Goal: Task Accomplishment & Management: Manage account settings

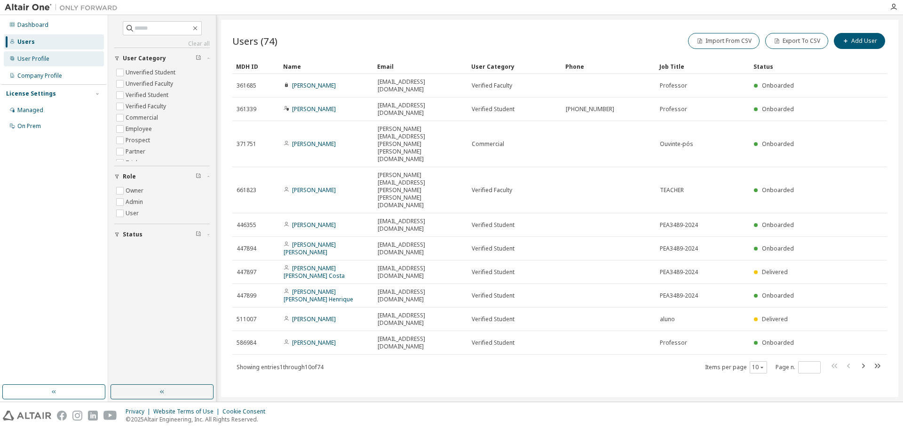
click at [34, 57] on div "User Profile" at bounding box center [33, 59] width 32 height 8
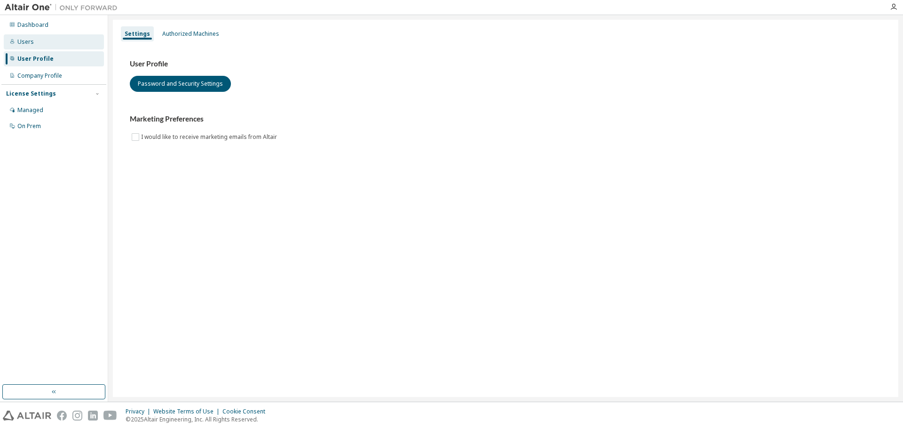
click at [27, 40] on div "Users" at bounding box center [25, 42] width 16 height 8
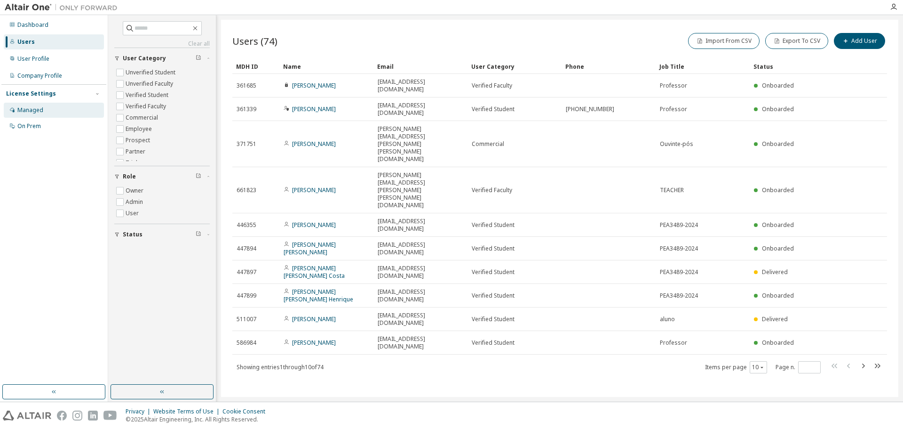
click at [23, 110] on div "Managed" at bounding box center [30, 110] width 26 height 8
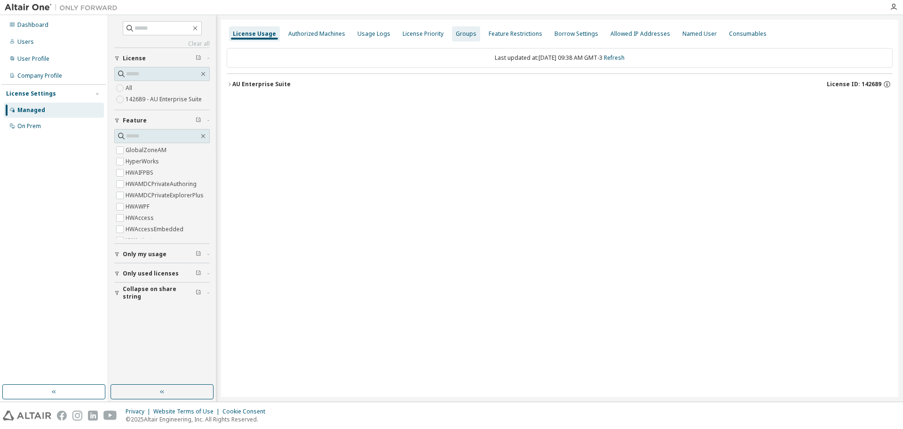
click at [464, 33] on div "Groups" at bounding box center [466, 34] width 21 height 8
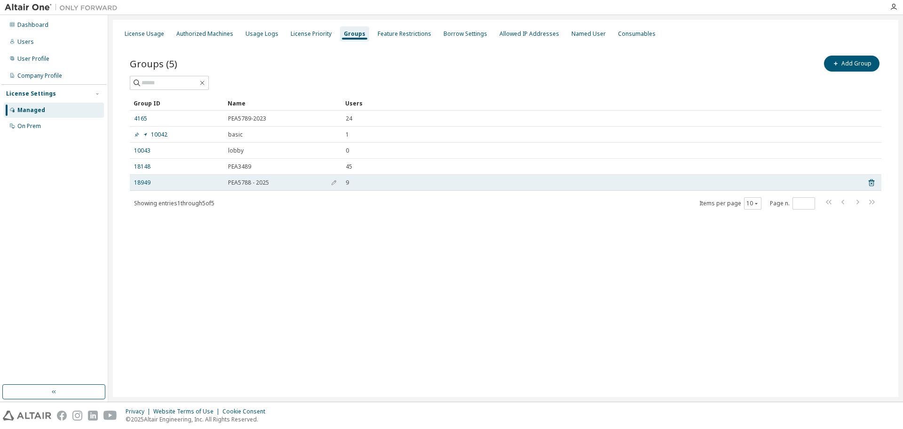
click at [246, 184] on span "PEA5788 - 2025" at bounding box center [248, 183] width 41 height 8
click at [139, 180] on link "18949" at bounding box center [142, 183] width 16 height 8
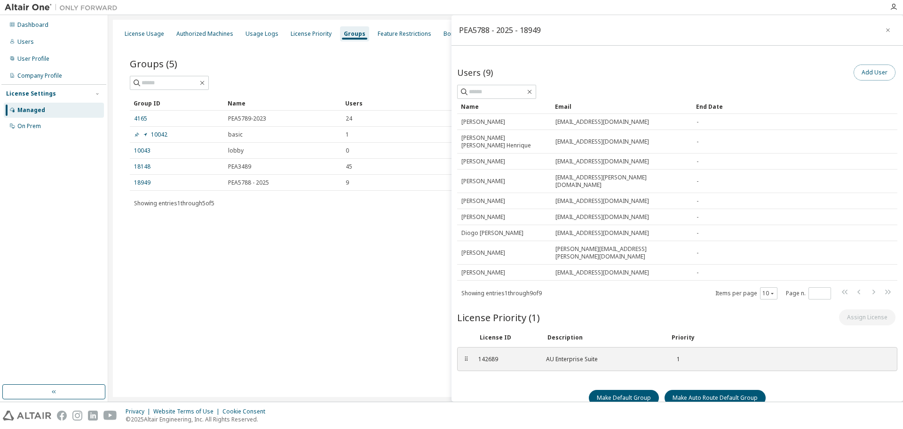
click at [861, 72] on button "Add User" at bounding box center [875, 72] width 42 height 16
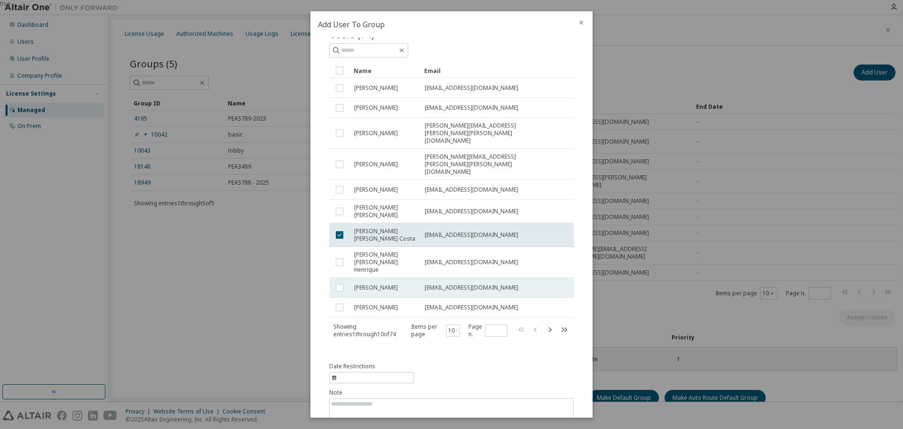
scroll to position [41, 0]
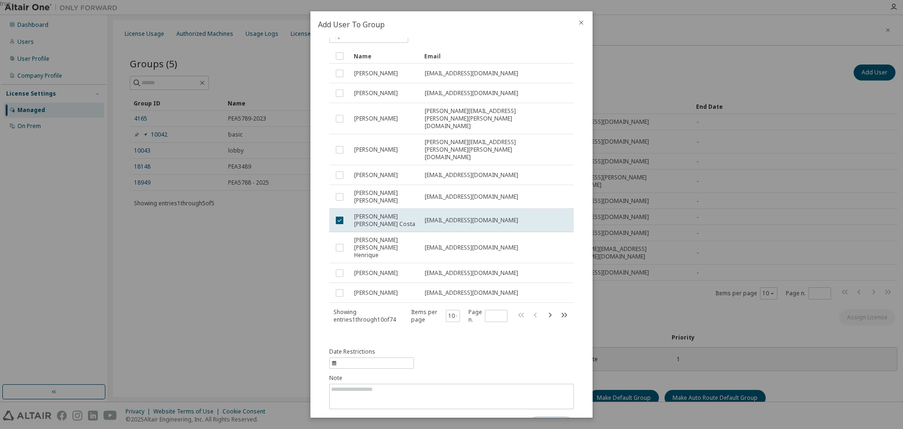
click at [540, 416] on button "Submit" at bounding box center [551, 424] width 45 height 16
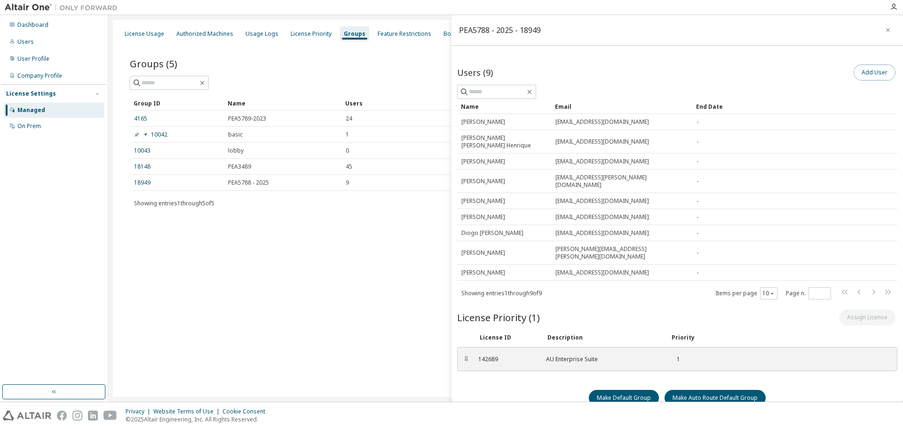
click at [868, 70] on button "Add User" at bounding box center [875, 72] width 42 height 16
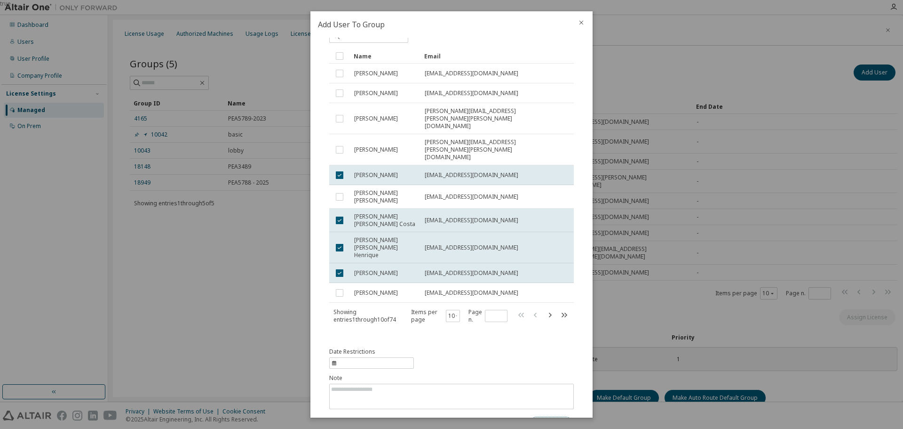
click at [543, 416] on button "Submit" at bounding box center [551, 424] width 45 height 16
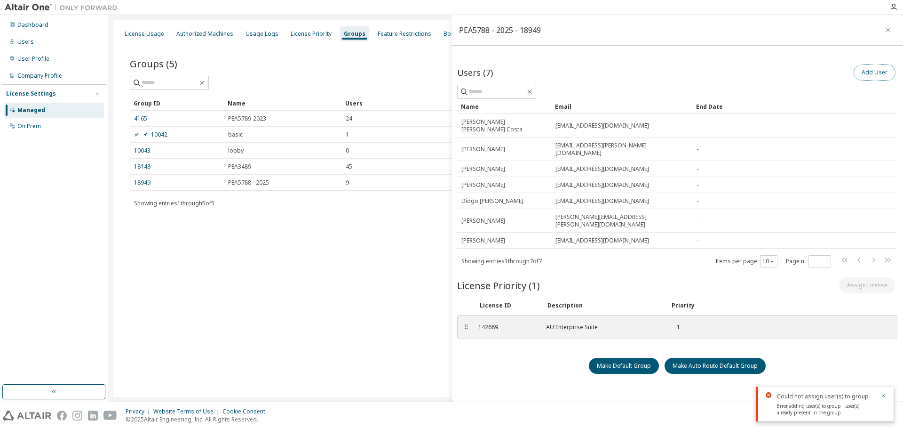
click at [874, 73] on button "Add User" at bounding box center [875, 72] width 42 height 16
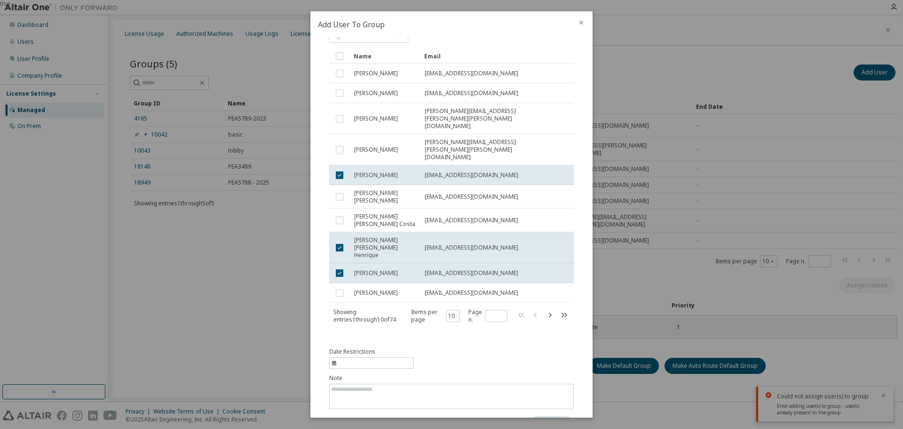
click at [552, 416] on button "Submit" at bounding box center [551, 424] width 45 height 16
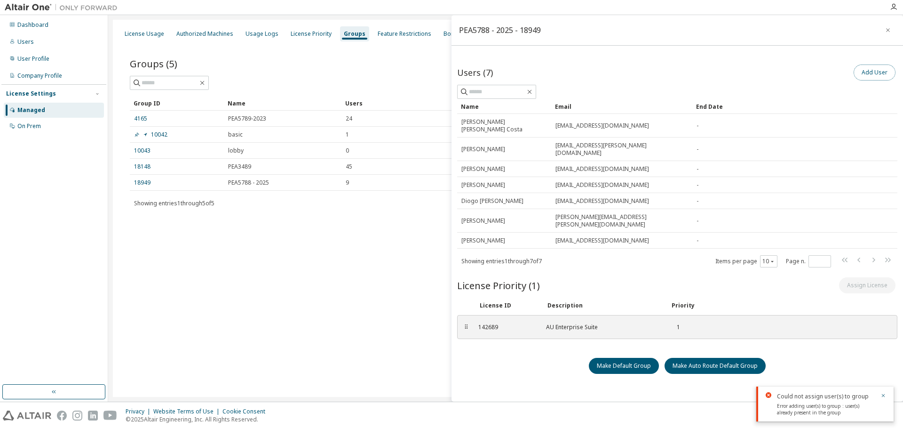
click at [869, 72] on button "Add User" at bounding box center [875, 72] width 42 height 16
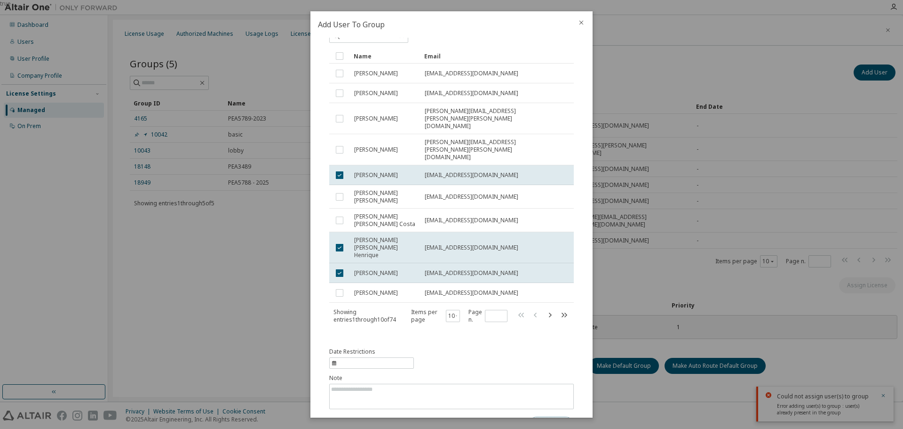
click at [543, 416] on button "Submit" at bounding box center [551, 424] width 45 height 16
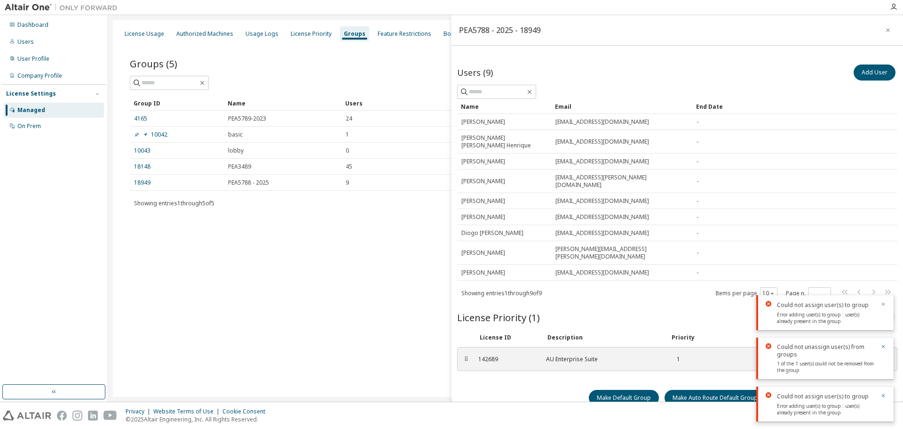
click at [881, 302] on icon "button" at bounding box center [884, 304] width 6 height 6
click at [881, 345] on icon "button" at bounding box center [884, 346] width 6 height 6
click at [883, 395] on icon "button" at bounding box center [883, 395] width 3 height 3
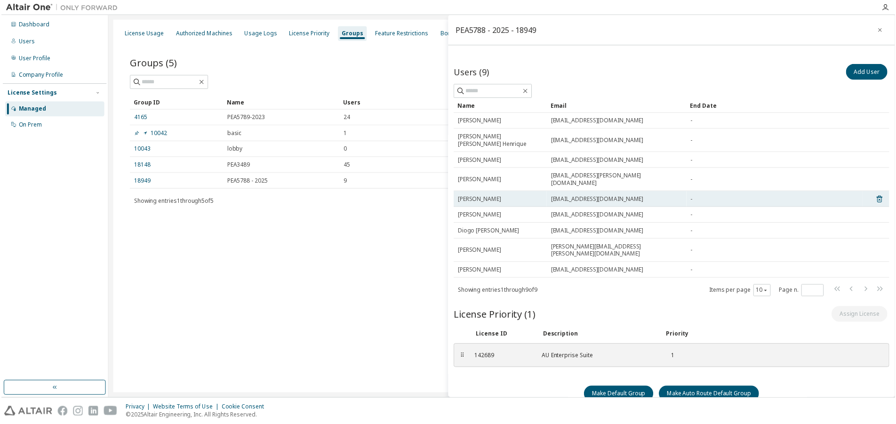
scroll to position [4, 0]
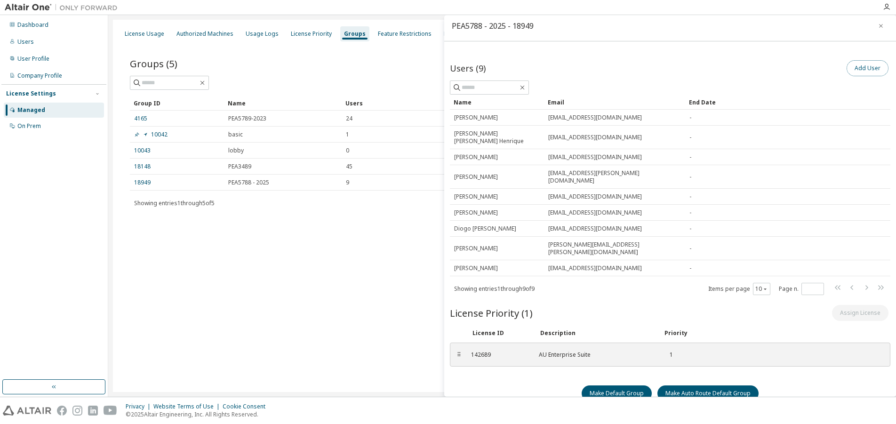
click at [859, 63] on button "Add User" at bounding box center [867, 68] width 42 height 16
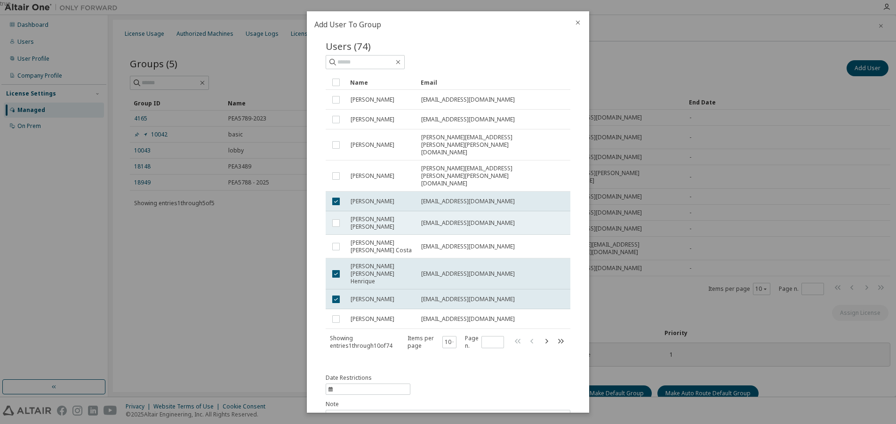
scroll to position [0, 0]
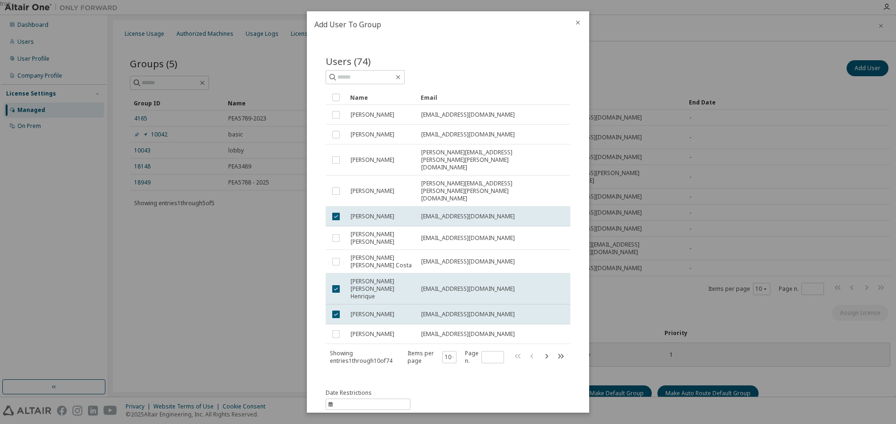
click at [573, 22] on div at bounding box center [577, 23] width 23 height 24
click at [576, 22] on icon "close" at bounding box center [578, 23] width 8 height 8
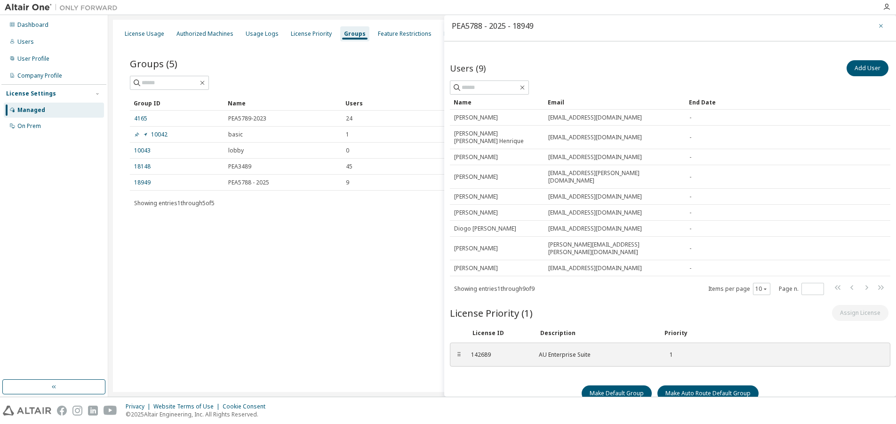
click at [877, 24] on icon "button" at bounding box center [880, 26] width 7 height 8
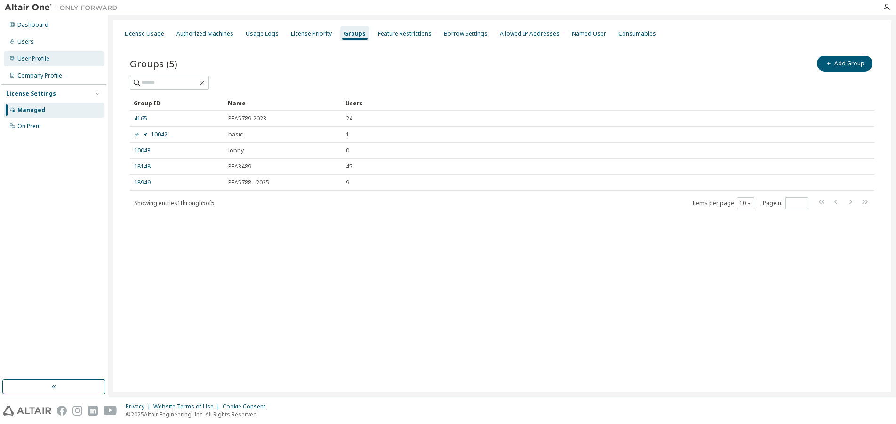
click at [31, 57] on div "User Profile" at bounding box center [33, 59] width 32 height 8
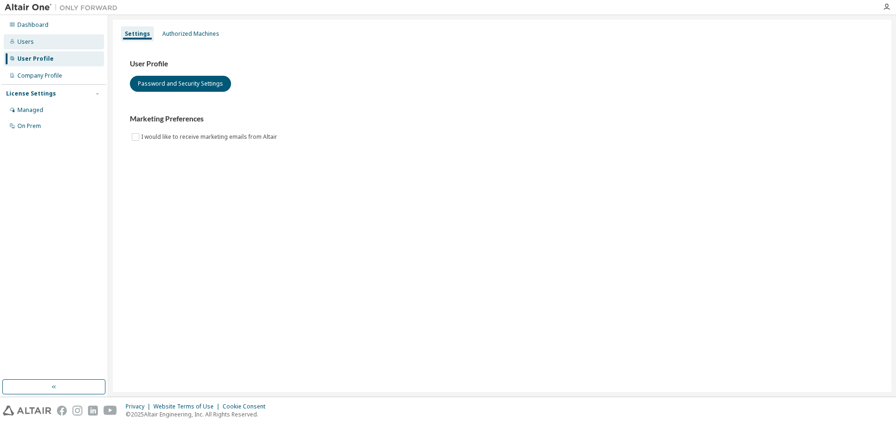
click at [28, 40] on div "Users" at bounding box center [25, 42] width 16 height 8
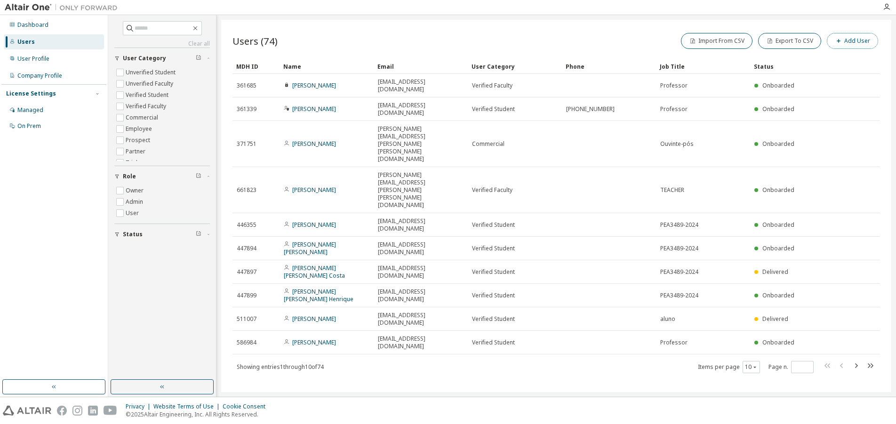
click at [853, 38] on button "Add User" at bounding box center [852, 41] width 51 height 16
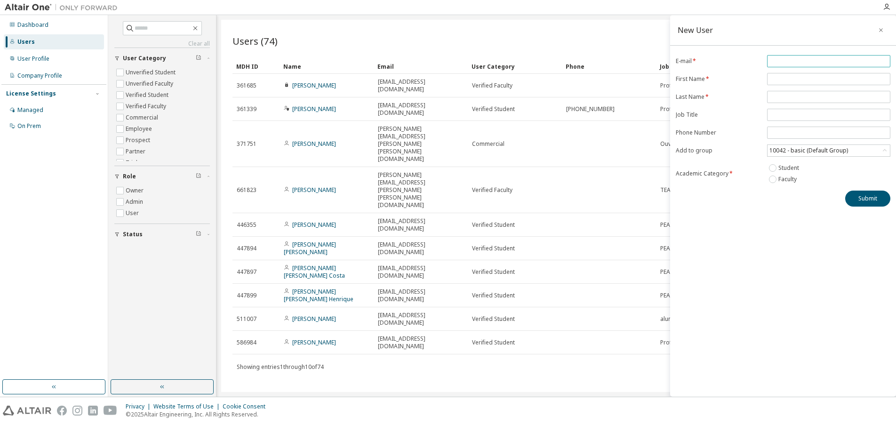
click at [791, 63] on input "email" at bounding box center [828, 61] width 119 height 8
paste input "**********"
type input "**********"
click at [792, 75] on span at bounding box center [828, 79] width 123 height 12
click at [792, 79] on input "text" at bounding box center [828, 79] width 119 height 8
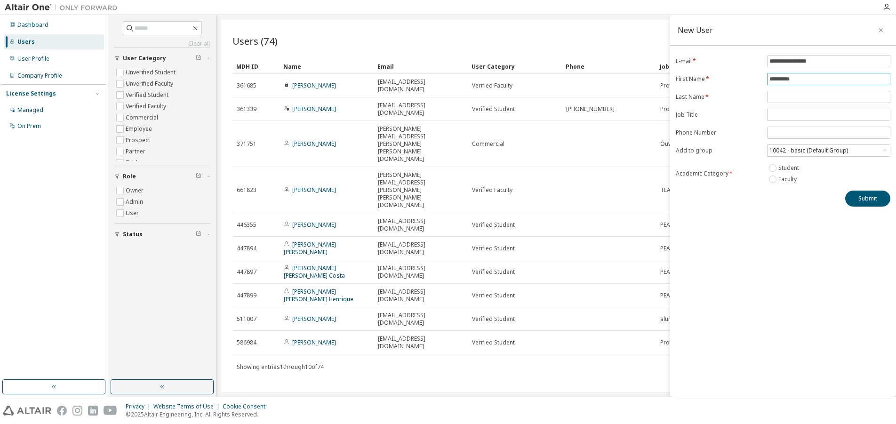
type input "*********"
type input "**********"
click at [859, 199] on button "Submit" at bounding box center [867, 199] width 45 height 16
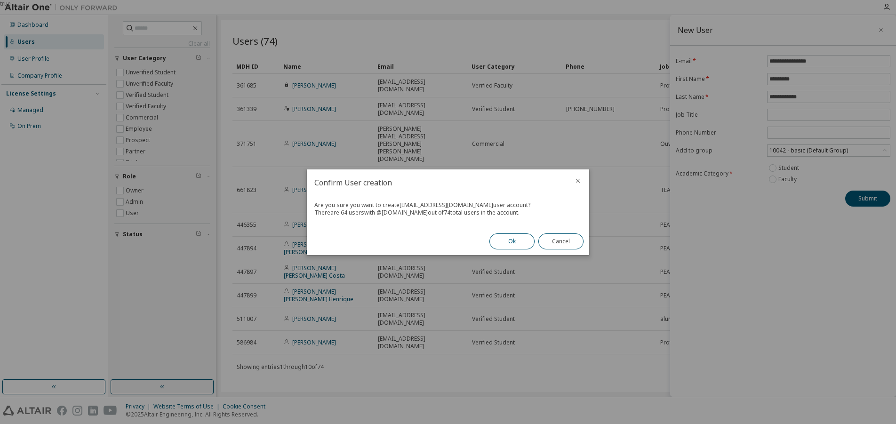
click at [500, 242] on button "Ok" at bounding box center [511, 241] width 45 height 16
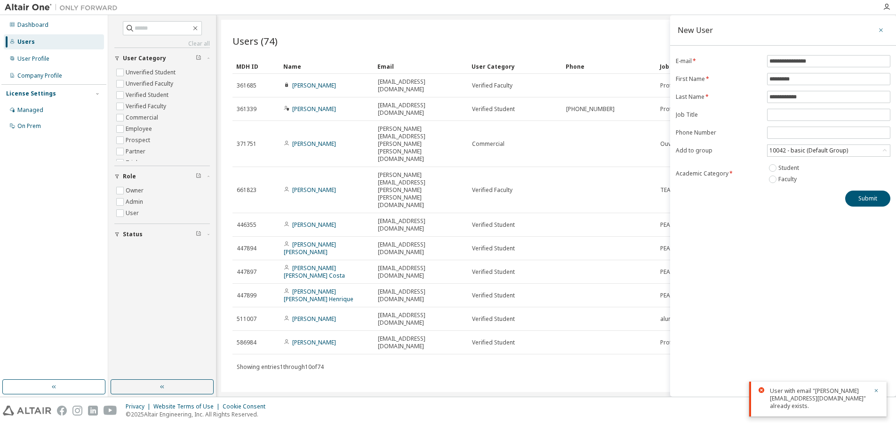
click at [880, 28] on icon "button" at bounding box center [880, 30] width 7 height 8
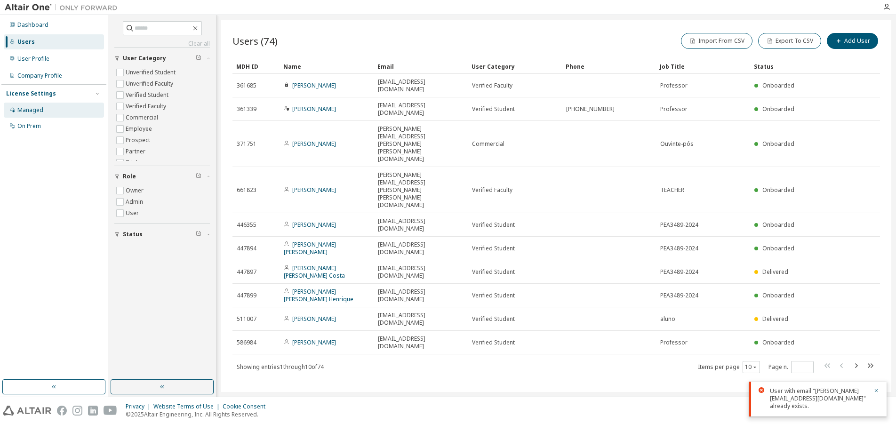
click at [32, 108] on div "Managed" at bounding box center [30, 110] width 26 height 8
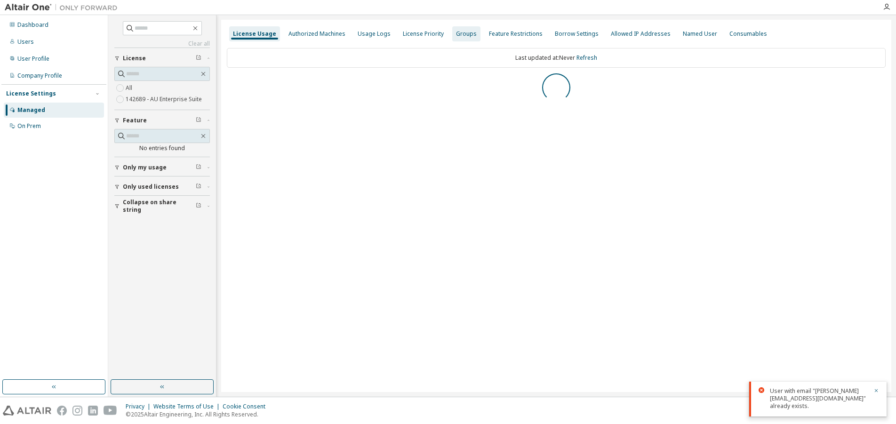
click at [464, 35] on div "Groups" at bounding box center [466, 34] width 21 height 8
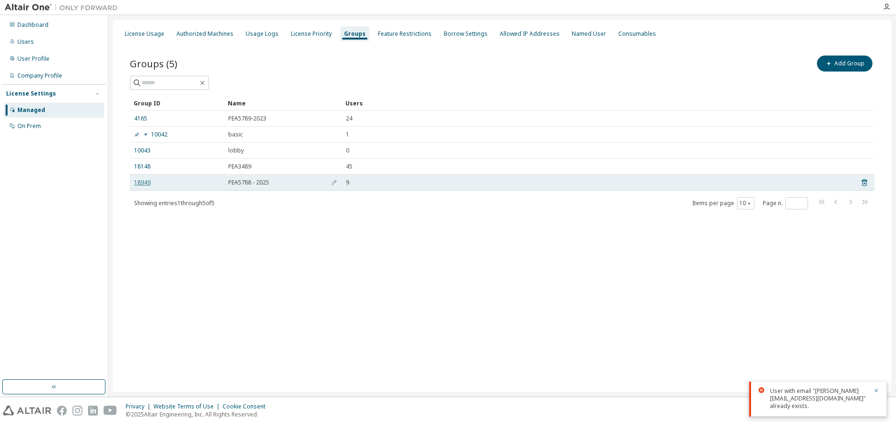
click at [140, 182] on link "18949" at bounding box center [142, 183] width 16 height 8
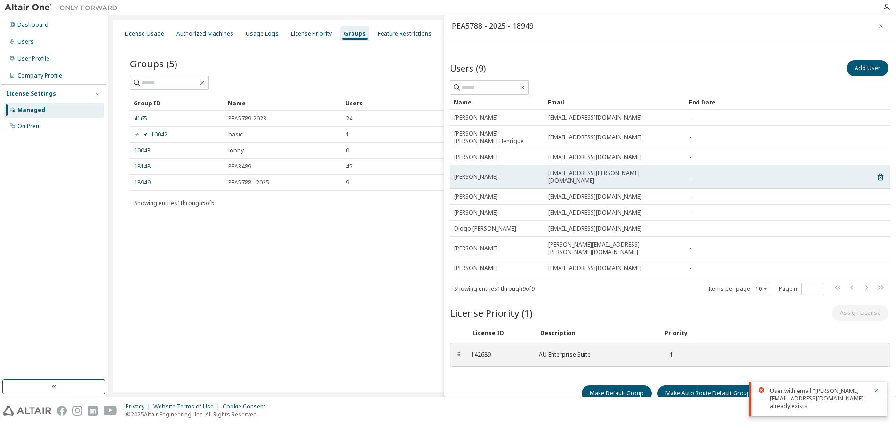
scroll to position [5, 0]
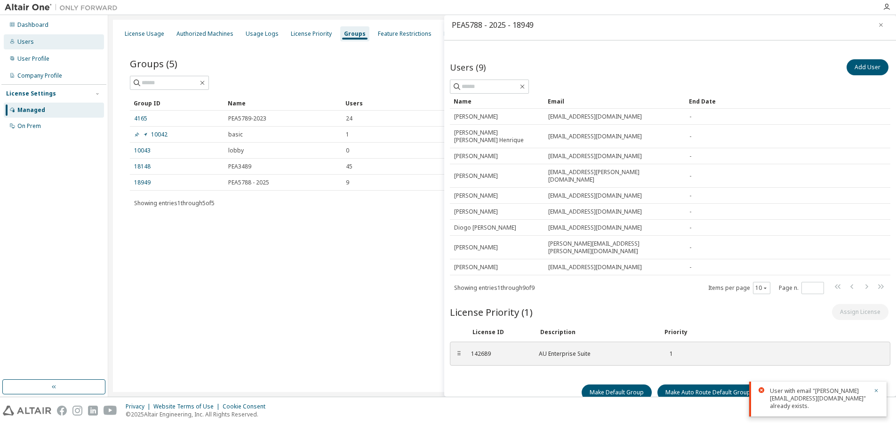
click at [30, 41] on div "Users" at bounding box center [25, 42] width 16 height 8
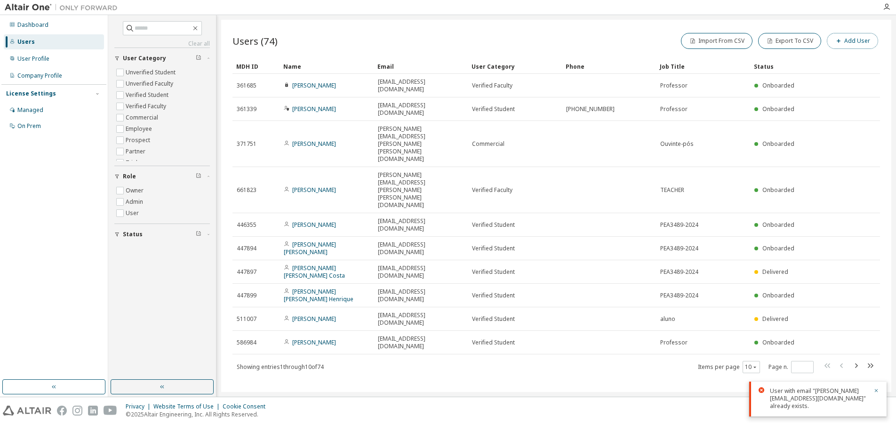
click at [849, 39] on button "Add User" at bounding box center [852, 41] width 51 height 16
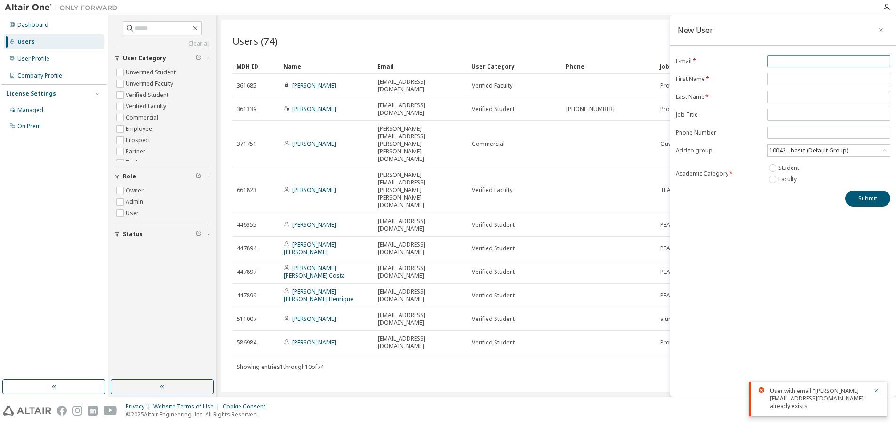
click at [793, 60] on input "email" at bounding box center [828, 61] width 119 height 8
paste input "**********"
type input "**********"
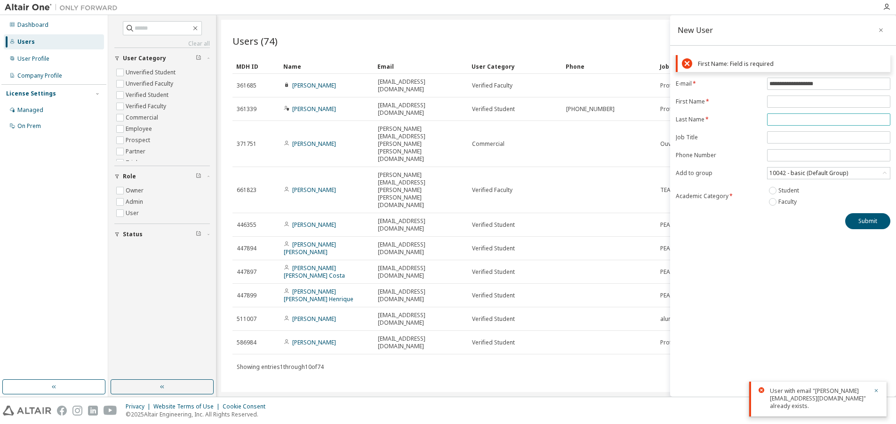
click at [814, 119] on input "text" at bounding box center [828, 120] width 119 height 8
paste input "**********"
type input "**********"
click at [799, 102] on input "text" at bounding box center [828, 102] width 119 height 8
paste input "**********"
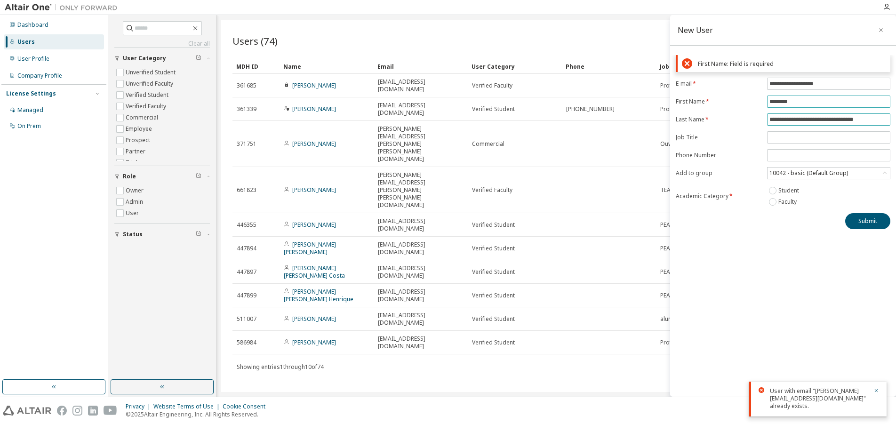
type input "********"
click at [792, 117] on form "**********" at bounding box center [783, 143] width 215 height 130
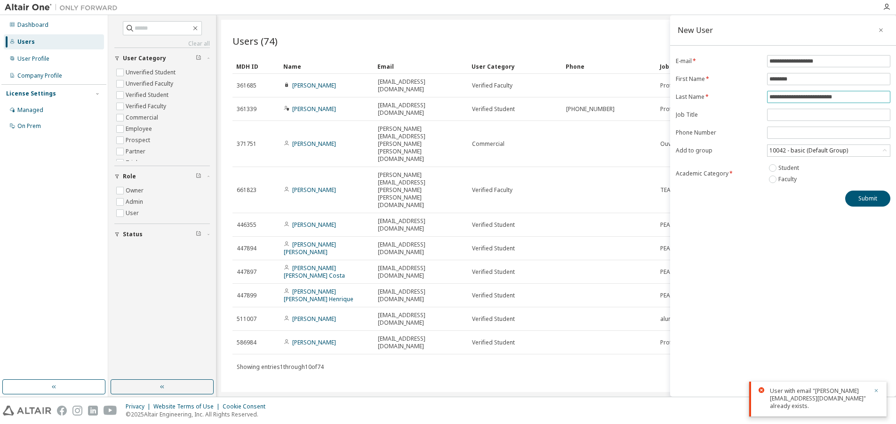
type input "**********"
click at [877, 396] on button "button" at bounding box center [876, 391] width 6 height 8
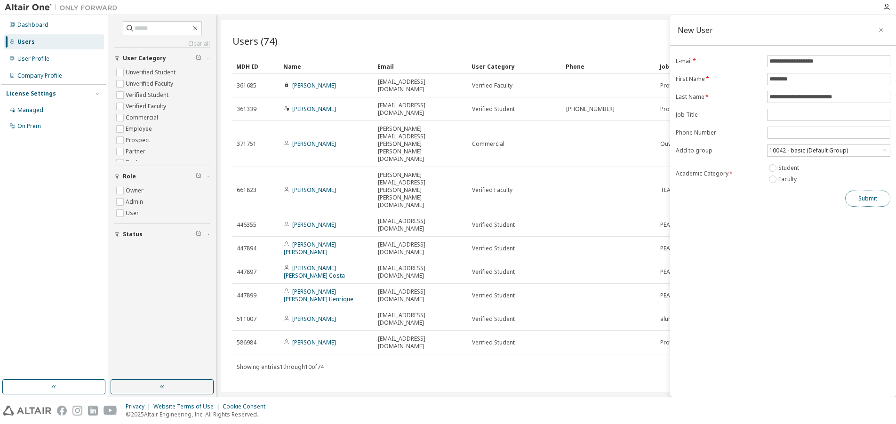
click at [863, 193] on button "Submit" at bounding box center [867, 199] width 45 height 16
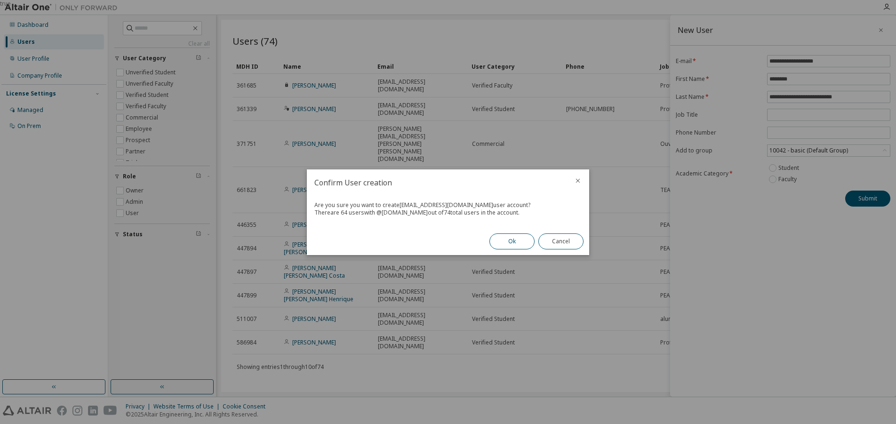
click at [512, 244] on button "Ok" at bounding box center [511, 241] width 45 height 16
click at [560, 243] on button "Close" at bounding box center [560, 241] width 45 height 16
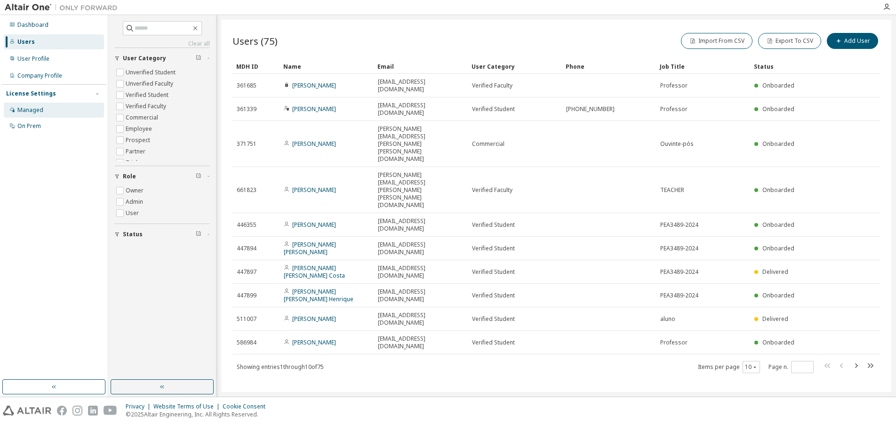
click at [32, 107] on div "Managed" at bounding box center [30, 110] width 26 height 8
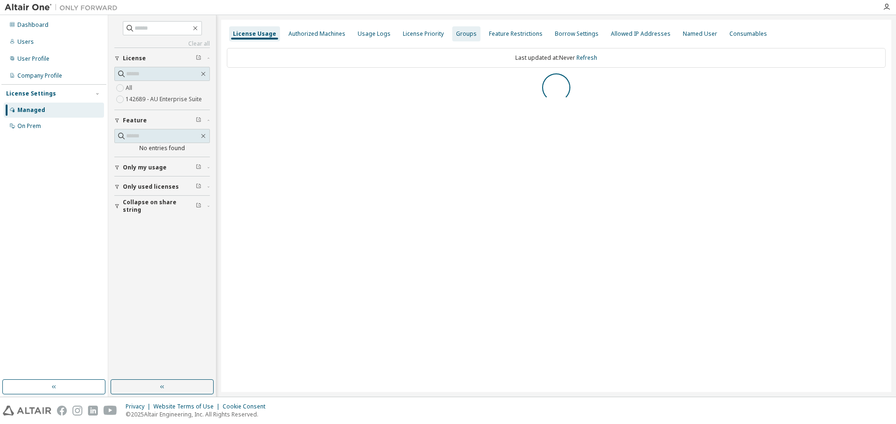
click at [457, 32] on div "Groups" at bounding box center [466, 34] width 21 height 8
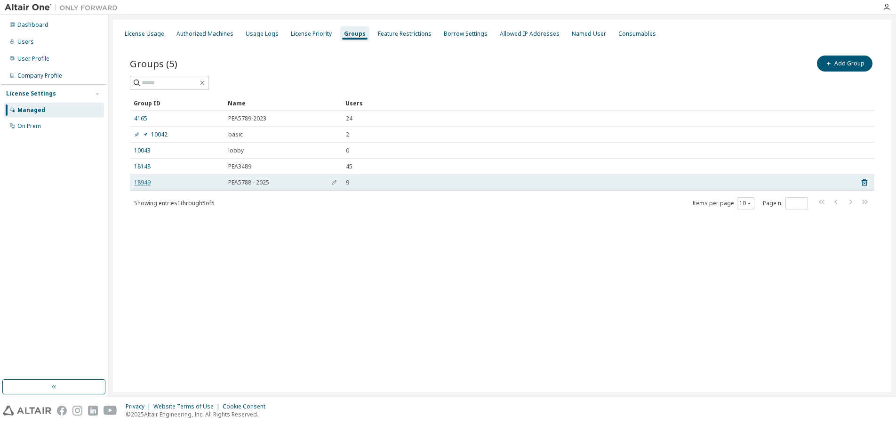
click at [146, 182] on link "18949" at bounding box center [142, 183] width 16 height 8
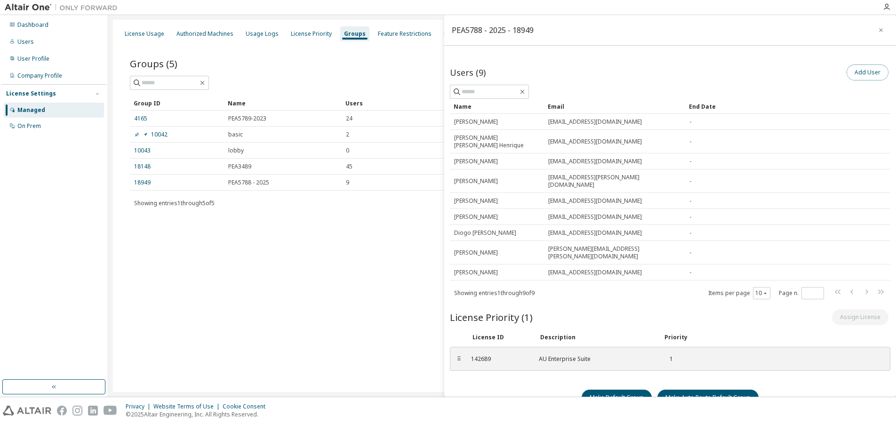
click at [859, 73] on button "Add User" at bounding box center [867, 72] width 42 height 16
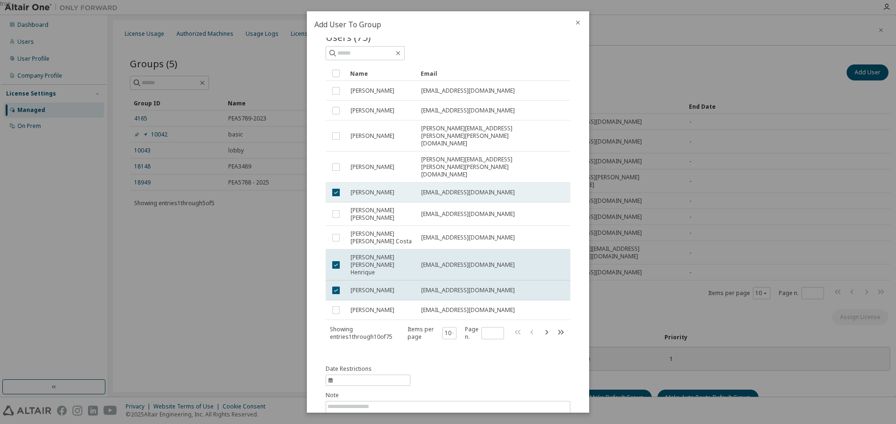
scroll to position [46, 0]
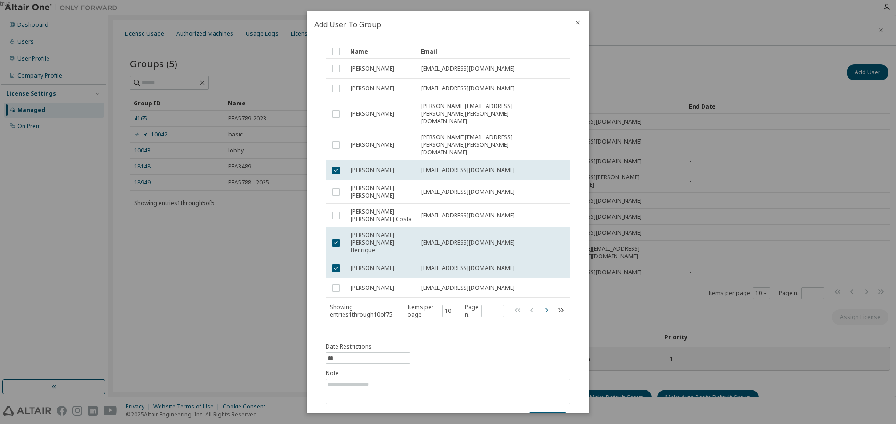
click at [545, 304] on icon "button" at bounding box center [546, 309] width 11 height 11
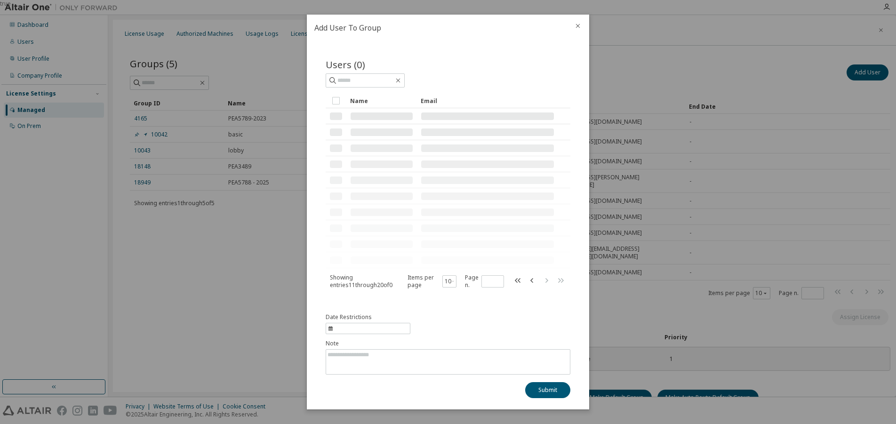
scroll to position [0, 0]
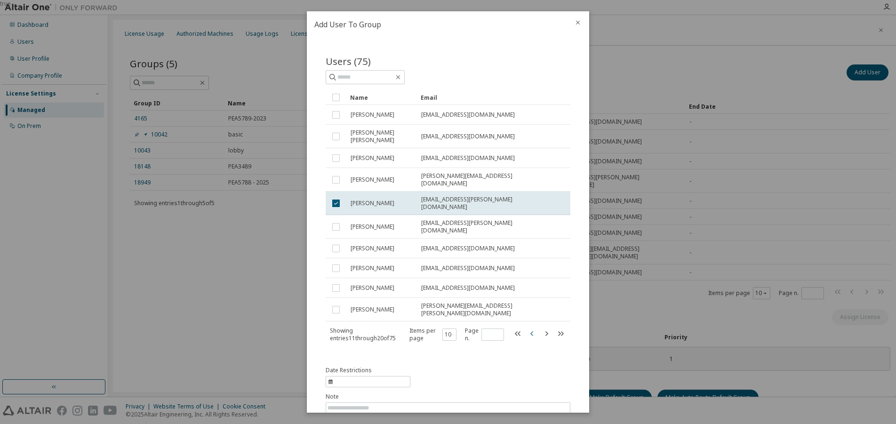
click at [527, 328] on icon "button" at bounding box center [531, 333] width 11 height 11
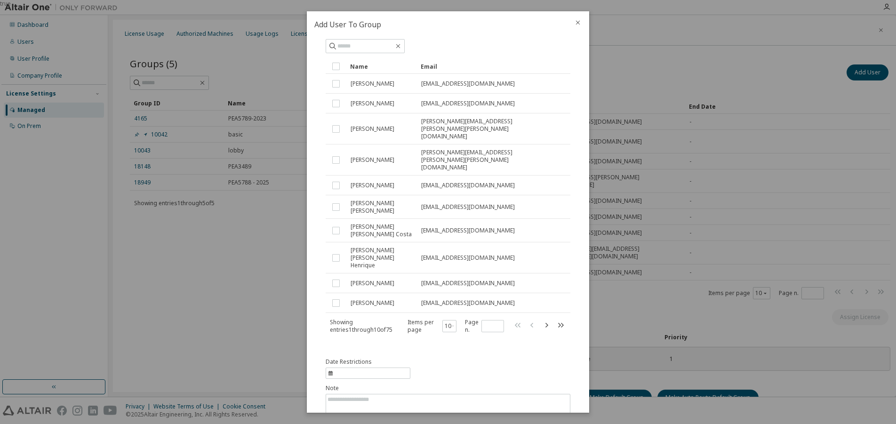
scroll to position [46, 0]
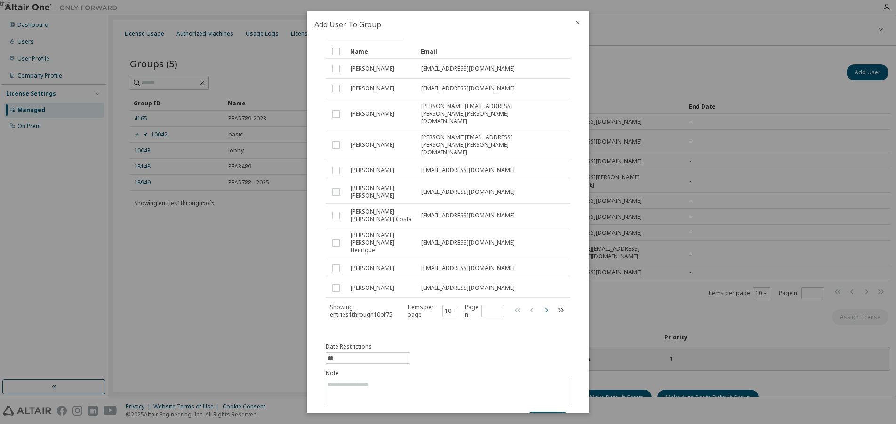
click at [542, 304] on icon "button" at bounding box center [546, 309] width 11 height 11
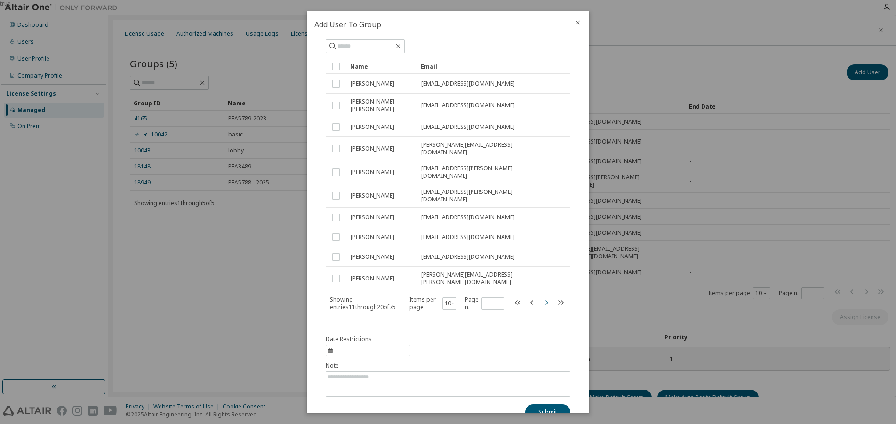
click at [541, 297] on icon "button" at bounding box center [546, 302] width 11 height 11
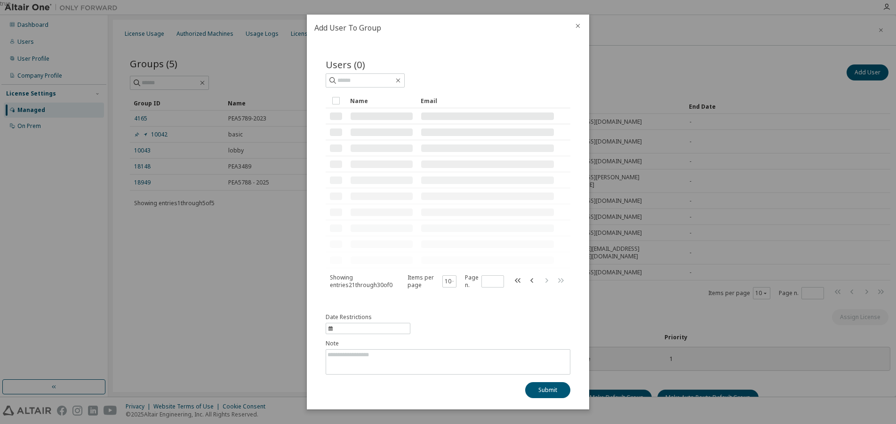
scroll to position [0, 0]
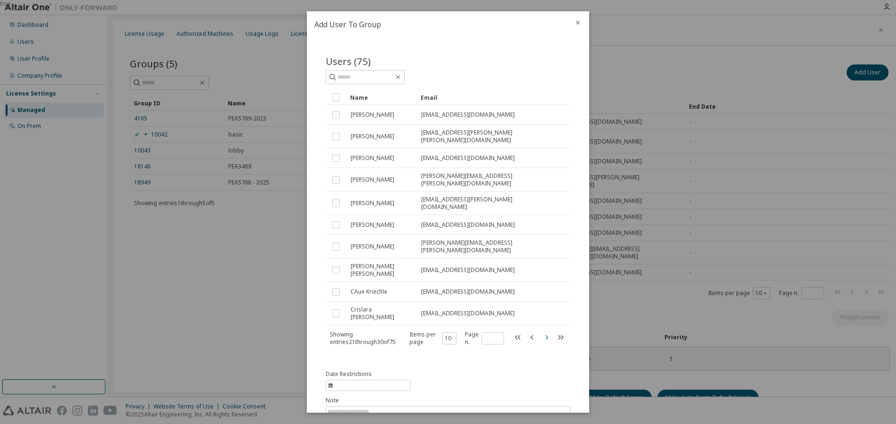
click at [541, 332] on icon "button" at bounding box center [546, 337] width 11 height 11
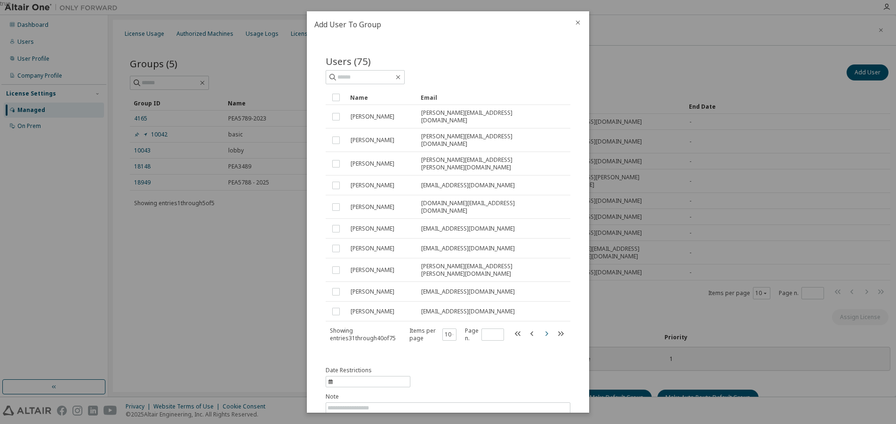
click at [541, 328] on icon "button" at bounding box center [546, 333] width 11 height 11
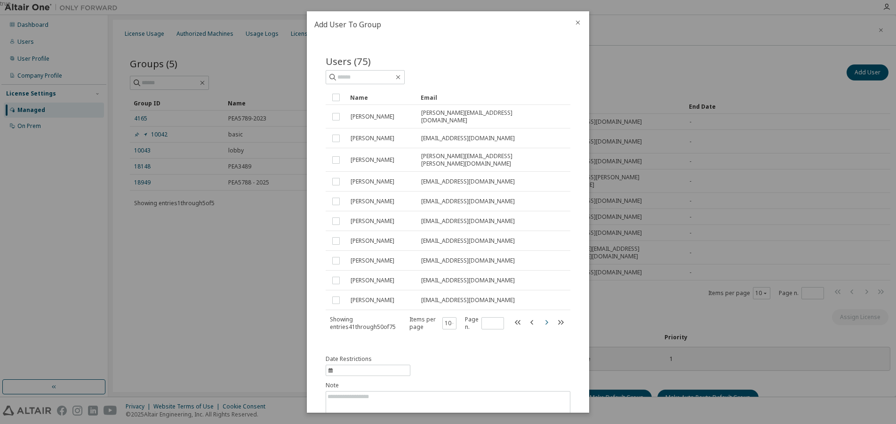
click at [541, 317] on icon "button" at bounding box center [546, 322] width 11 height 11
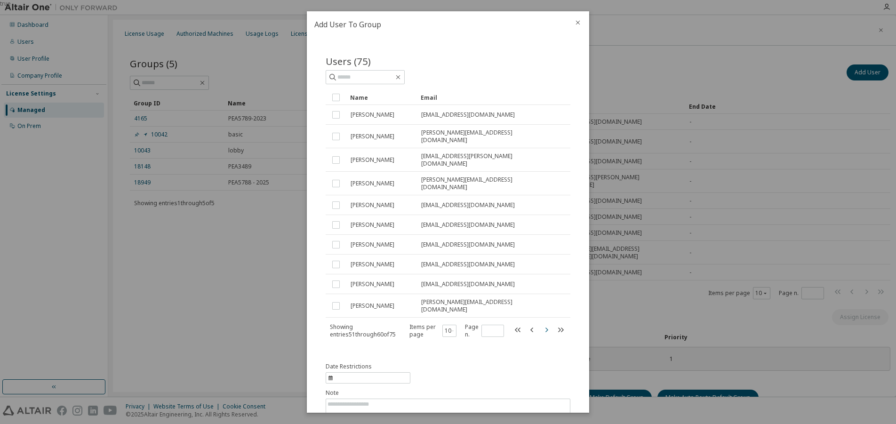
click at [541, 324] on icon "button" at bounding box center [546, 329] width 11 height 11
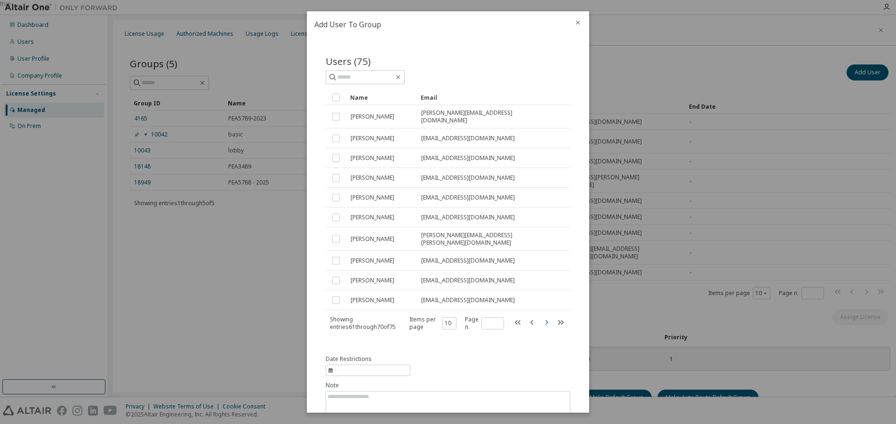
click at [541, 317] on icon "button" at bounding box center [546, 322] width 11 height 11
type input "*"
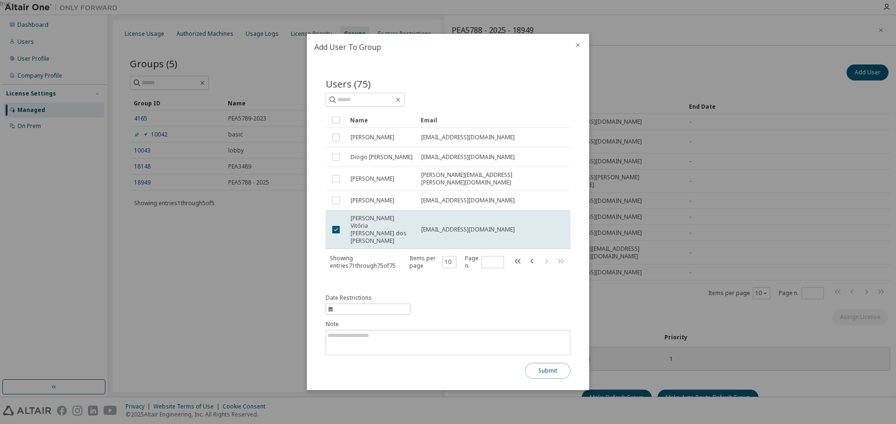
click at [542, 370] on button "Submit" at bounding box center [547, 371] width 45 height 16
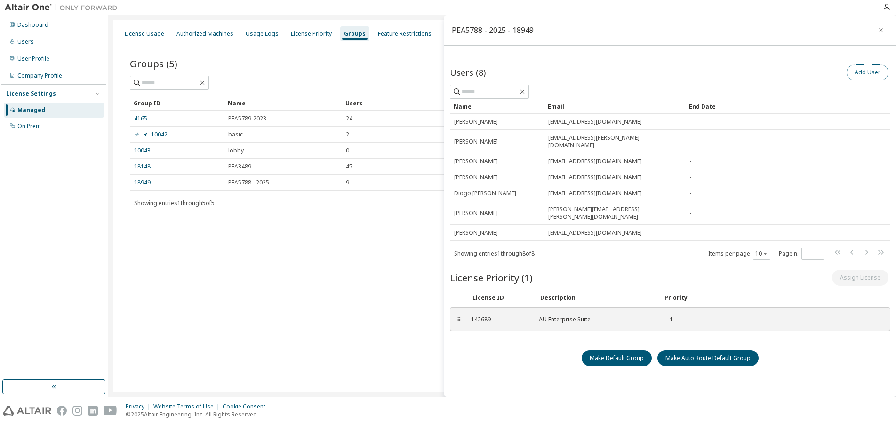
click at [861, 74] on button "Add User" at bounding box center [867, 72] width 42 height 16
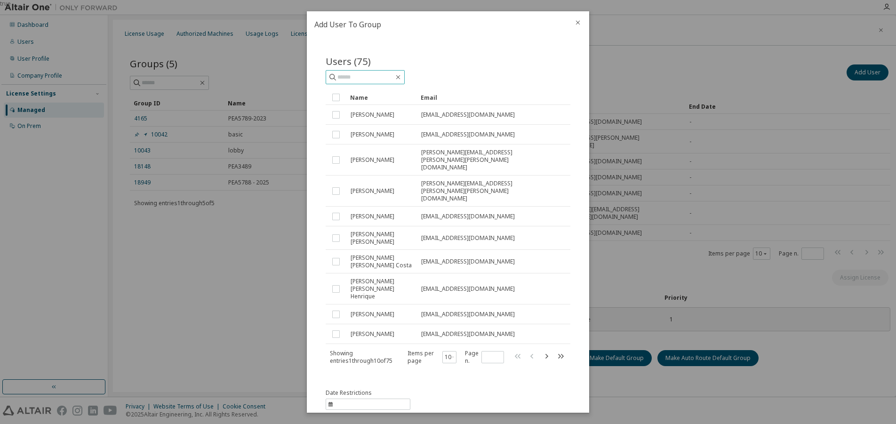
click at [384, 77] on input "text" at bounding box center [365, 76] width 56 height 9
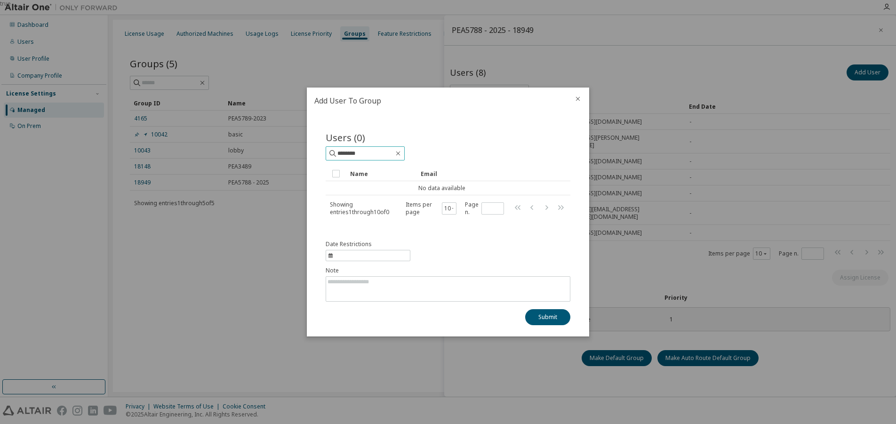
drag, startPoint x: 364, startPoint y: 151, endPoint x: 302, endPoint y: 151, distance: 61.6
click at [302, 0] on div "true Add User To Group Users (0) ******** Clear Load Save Save As Field Operato…" at bounding box center [448, 0] width 896 height 0
paste input "**********"
type input "**********"
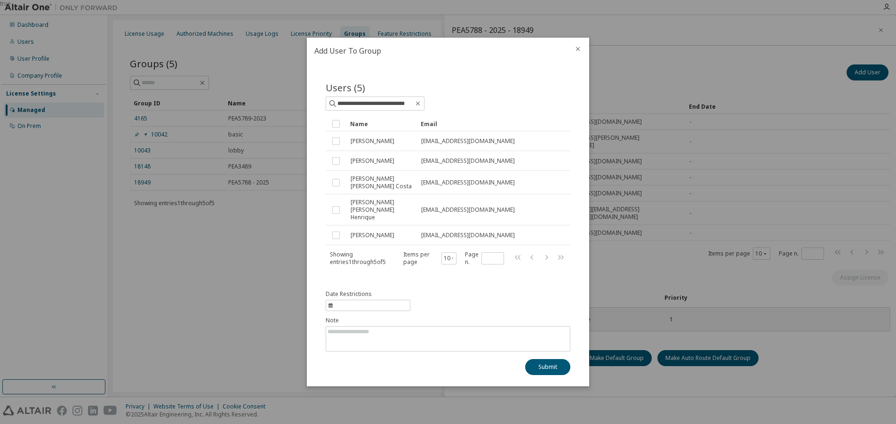
click at [578, 53] on icon "close" at bounding box center [578, 49] width 8 height 8
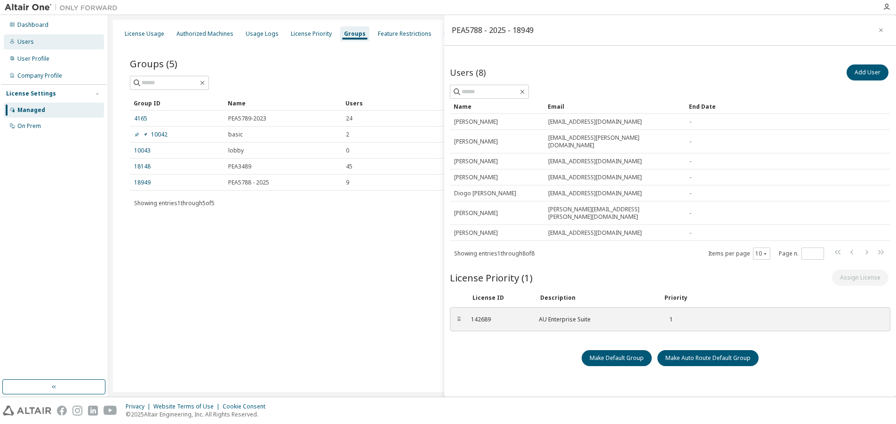
click at [26, 37] on div "Users" at bounding box center [54, 41] width 100 height 15
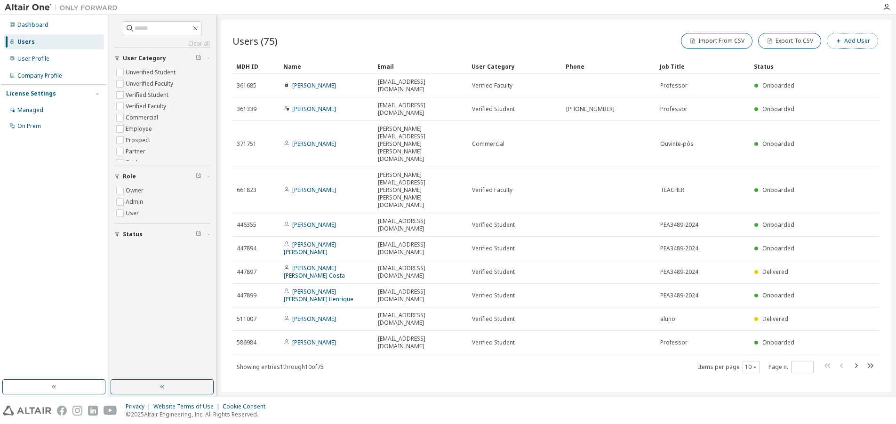
click at [849, 38] on button "Add User" at bounding box center [852, 41] width 51 height 16
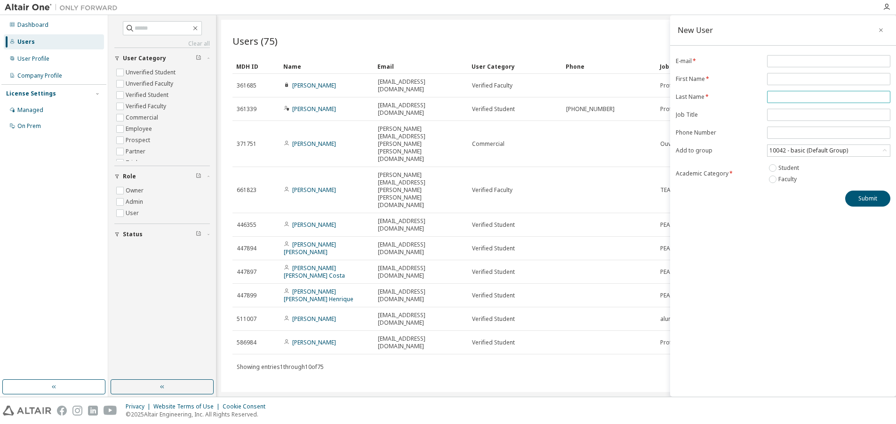
click at [787, 95] on input "text" at bounding box center [828, 97] width 119 height 8
paste input "**********"
drag, startPoint x: 780, startPoint y: 98, endPoint x: 765, endPoint y: 99, distance: 15.6
click at [765, 99] on form "**********" at bounding box center [783, 120] width 215 height 130
type input "**********"
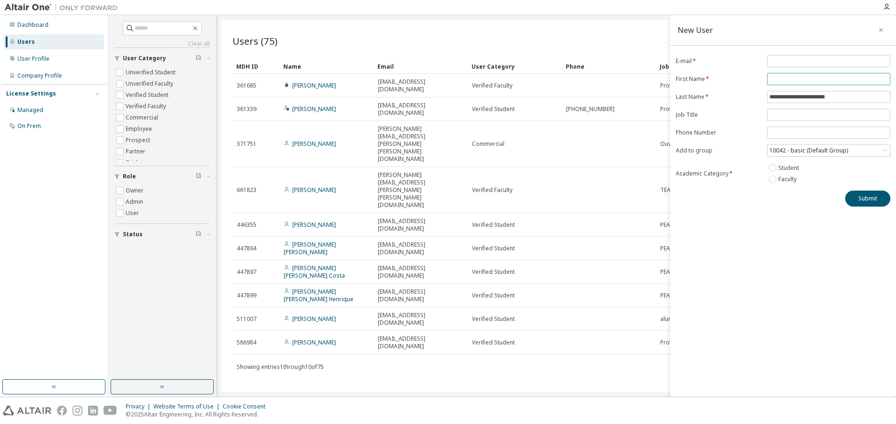
click at [780, 76] on input "text" at bounding box center [828, 79] width 119 height 8
paste input "****"
type input "****"
click at [821, 61] on input "email" at bounding box center [828, 61] width 119 height 8
paste input "**********"
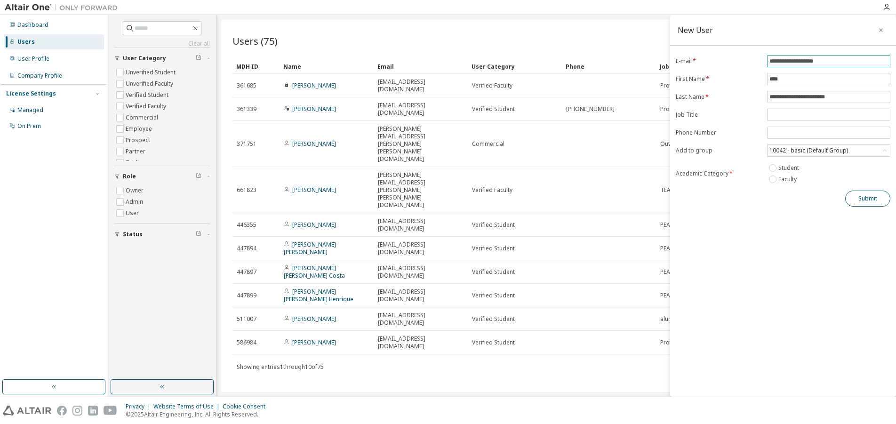
type input "**********"
click at [864, 195] on button "Submit" at bounding box center [867, 199] width 45 height 16
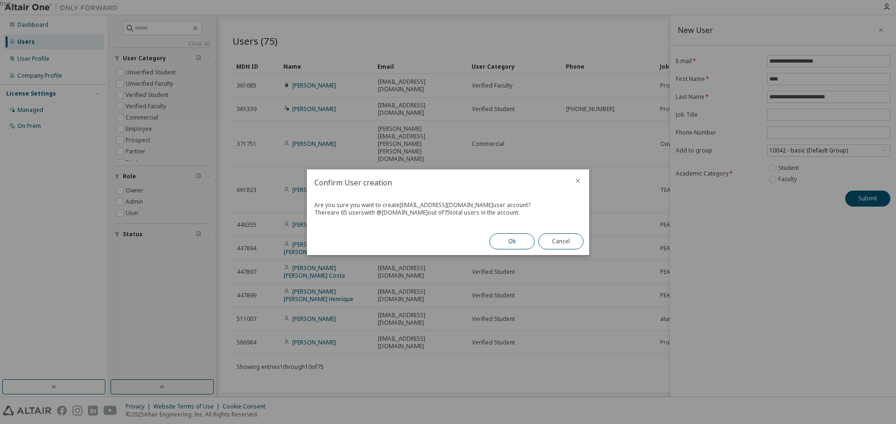
click at [505, 242] on button "Ok" at bounding box center [511, 241] width 45 height 16
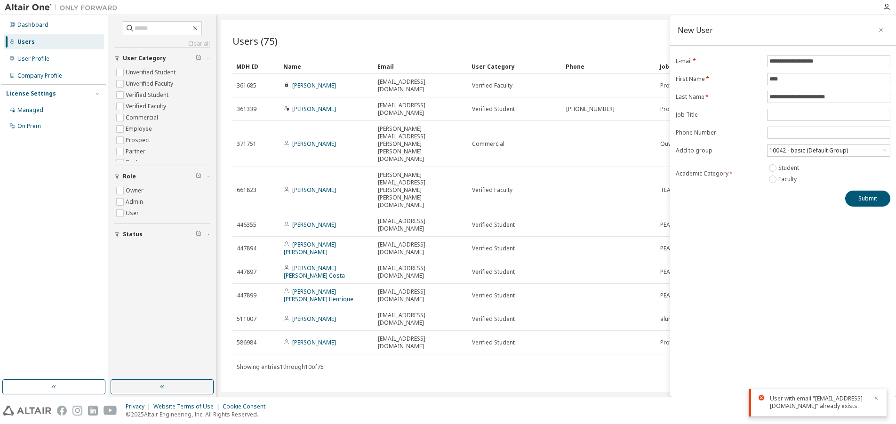
click at [876, 395] on icon "button" at bounding box center [876, 398] width 6 height 6
click at [882, 30] on icon "button" at bounding box center [880, 30] width 7 height 8
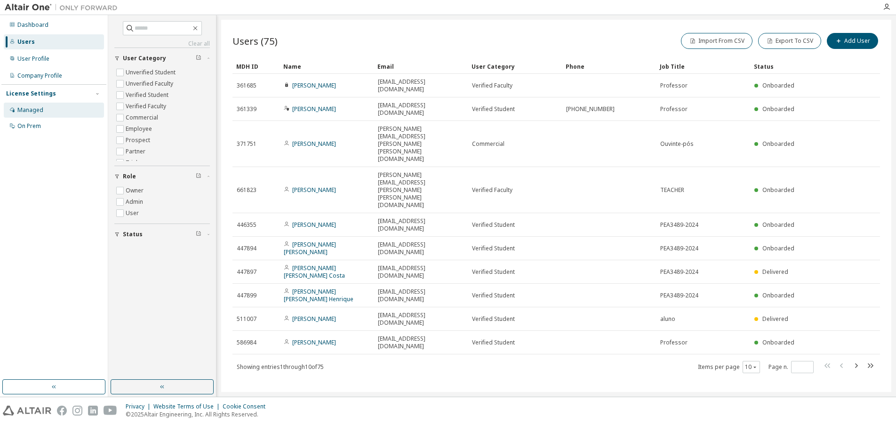
click at [21, 106] on div "Managed" at bounding box center [30, 110] width 26 height 8
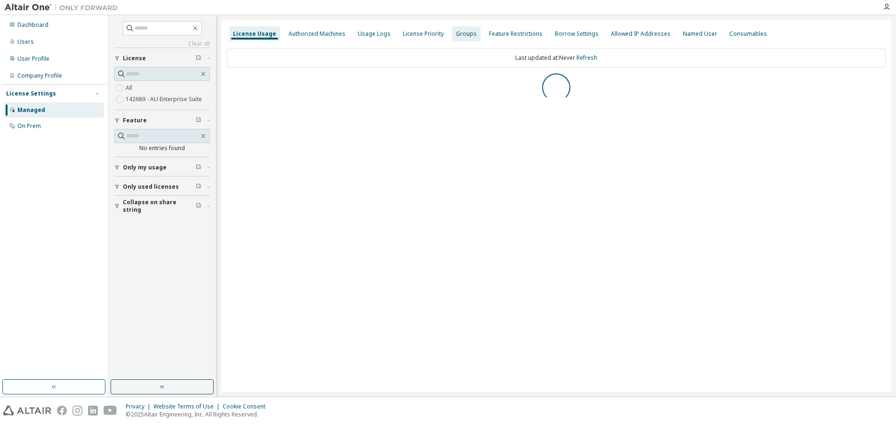
click at [464, 32] on div "Groups" at bounding box center [466, 34] width 21 height 8
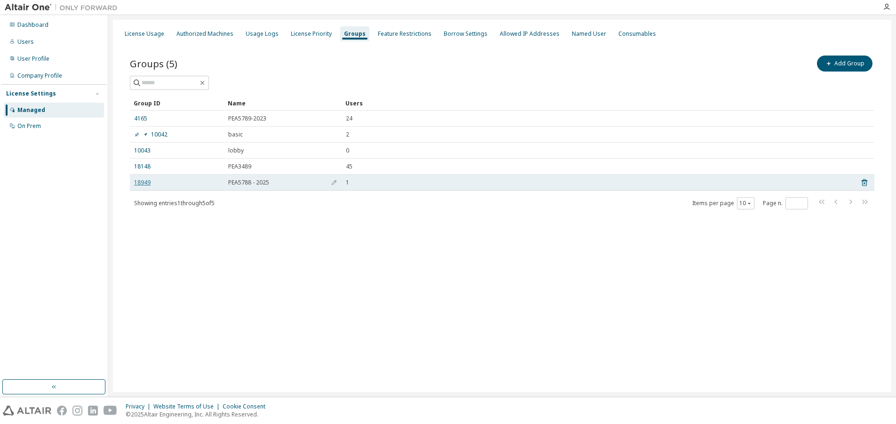
click at [143, 181] on link "18949" at bounding box center [142, 183] width 16 height 8
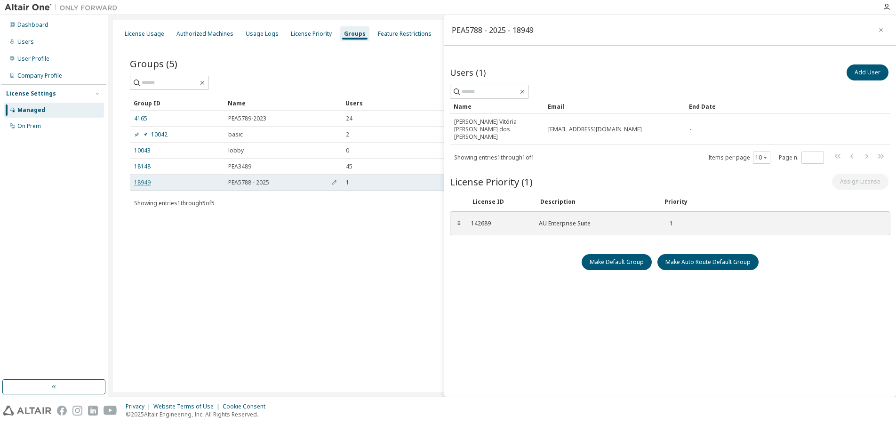
click at [137, 183] on link "18949" at bounding box center [142, 183] width 16 height 8
click at [141, 183] on link "18949" at bounding box center [142, 183] width 16 height 8
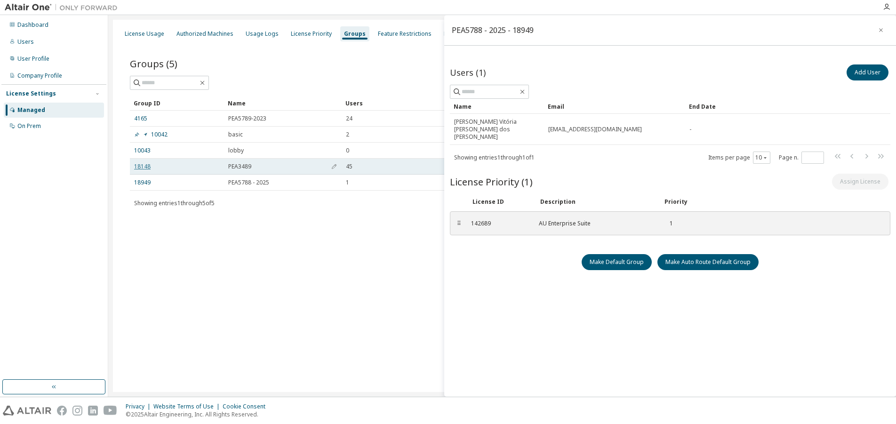
click at [140, 164] on link "18148" at bounding box center [142, 167] width 16 height 8
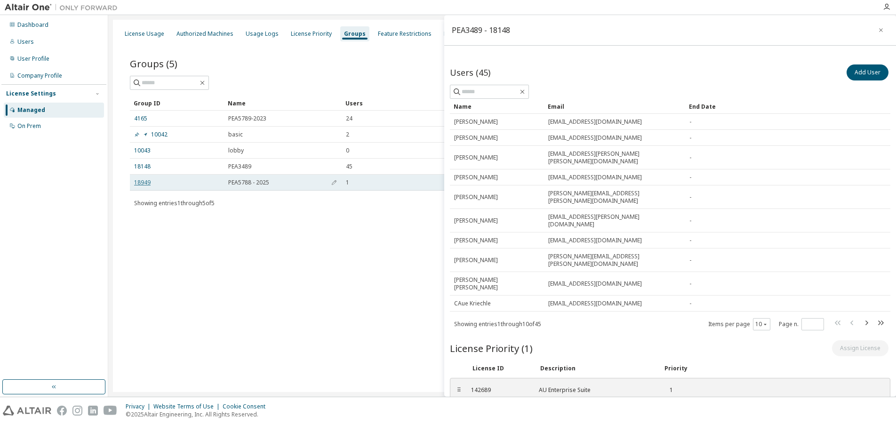
click at [142, 184] on link "18949" at bounding box center [142, 183] width 16 height 8
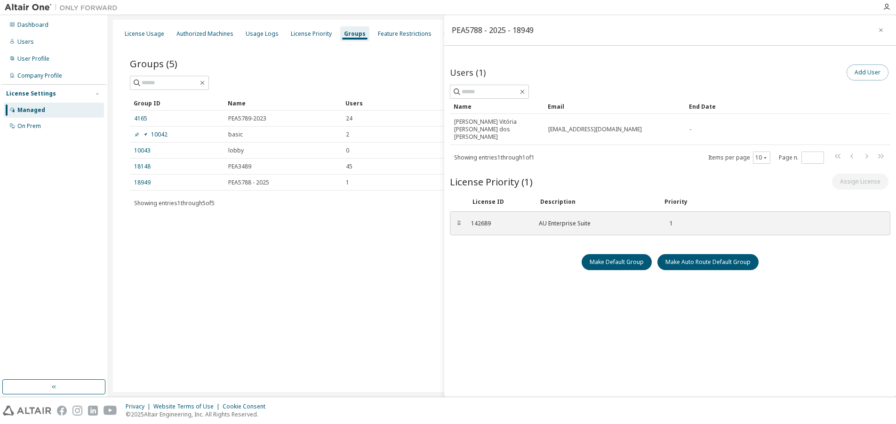
click at [870, 73] on button "Add User" at bounding box center [867, 72] width 42 height 16
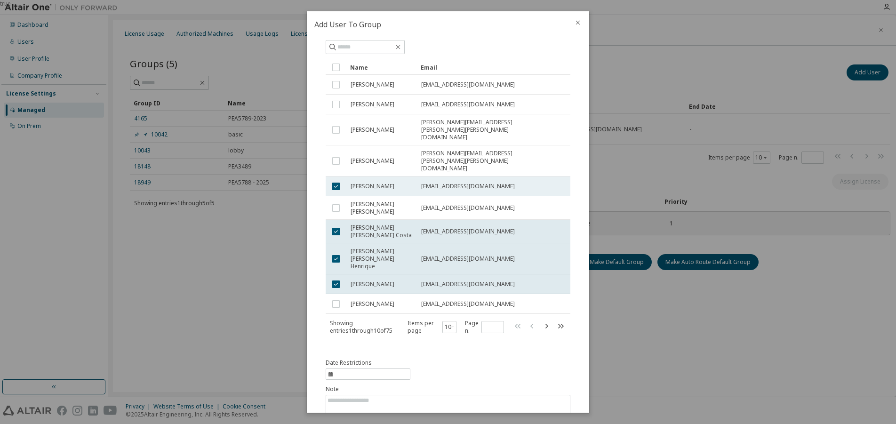
scroll to position [46, 0]
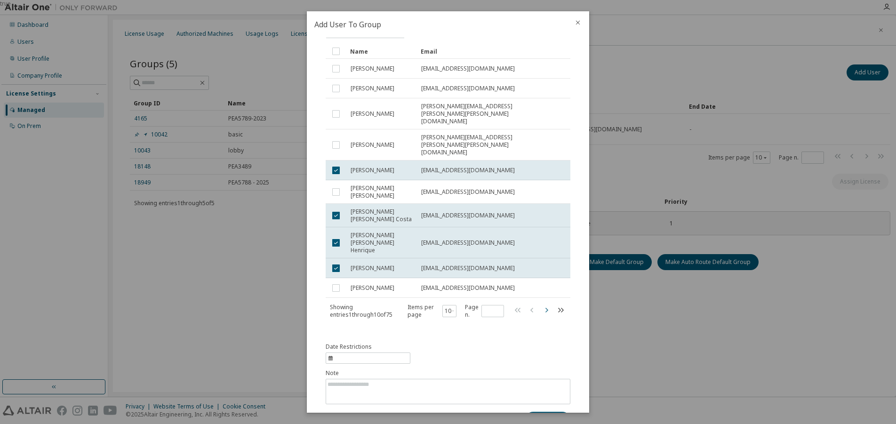
click at [541, 304] on icon "button" at bounding box center [546, 309] width 11 height 11
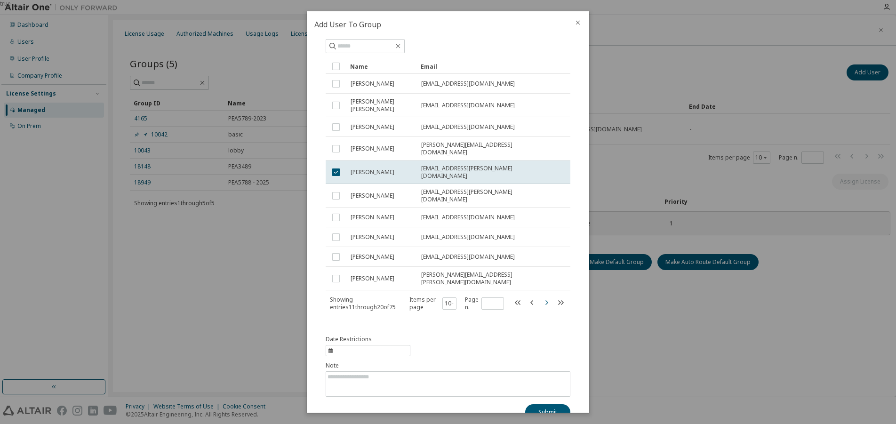
click at [542, 297] on icon "button" at bounding box center [546, 302] width 11 height 11
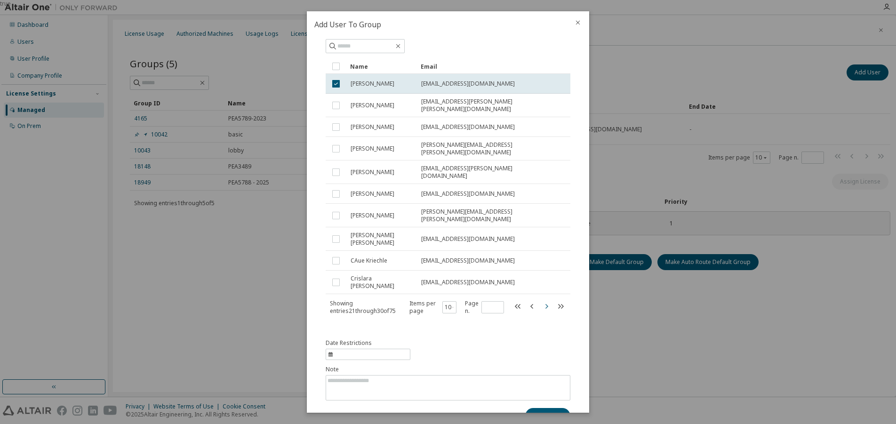
click at [545, 303] on icon "button" at bounding box center [546, 305] width 3 height 5
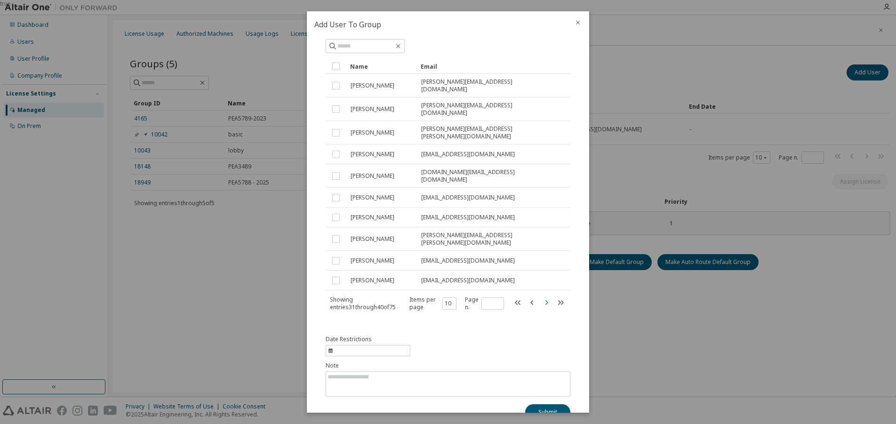
click at [541, 297] on icon "button" at bounding box center [546, 302] width 11 height 11
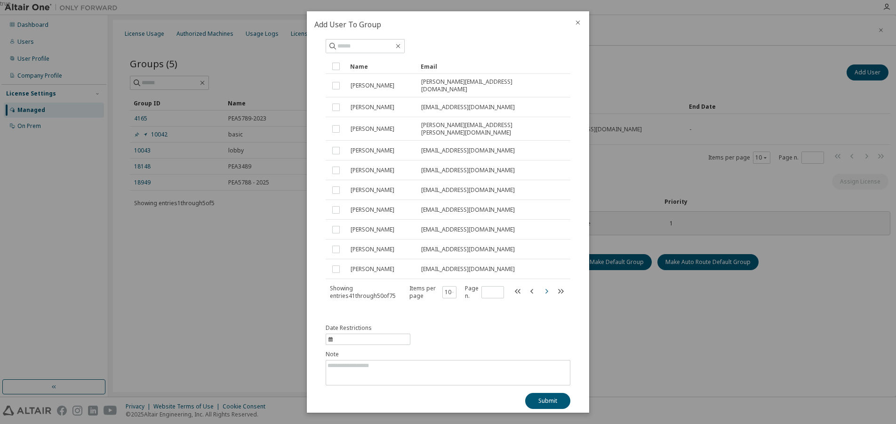
click at [541, 286] on icon "button" at bounding box center [546, 291] width 11 height 11
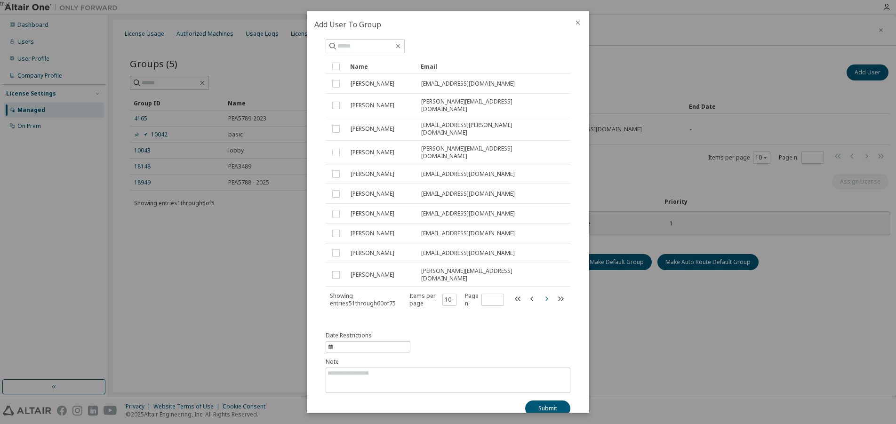
click at [542, 293] on icon "button" at bounding box center [546, 298] width 11 height 11
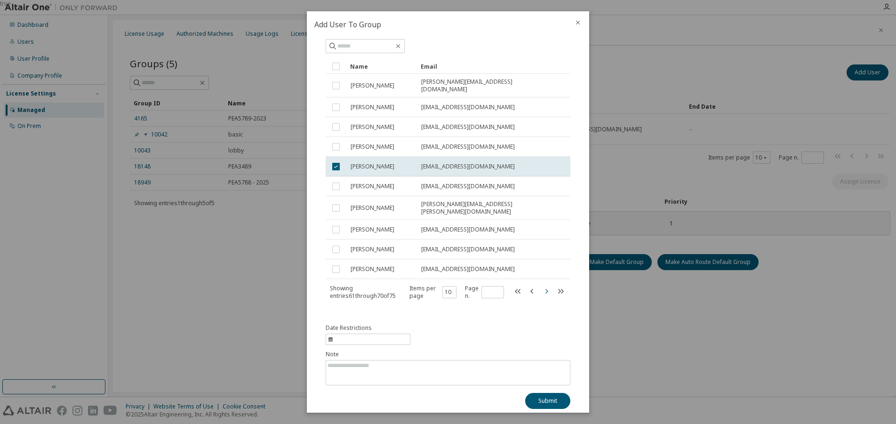
click at [541, 286] on icon "button" at bounding box center [546, 291] width 11 height 11
type input "*"
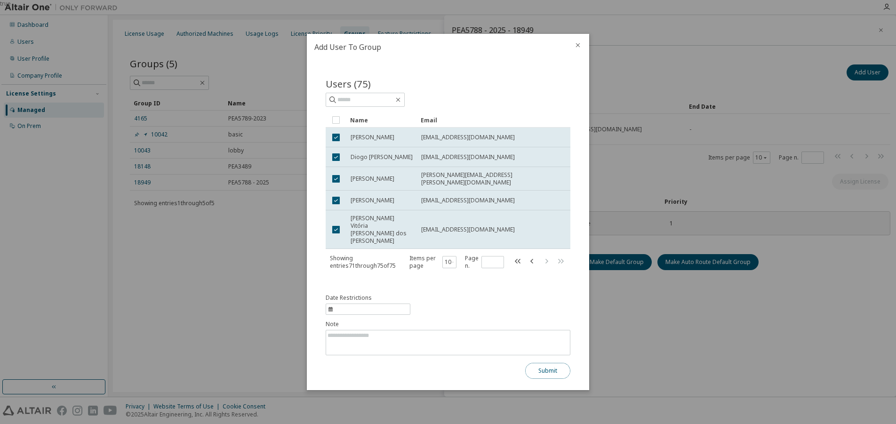
click at [553, 367] on button "Submit" at bounding box center [547, 371] width 45 height 16
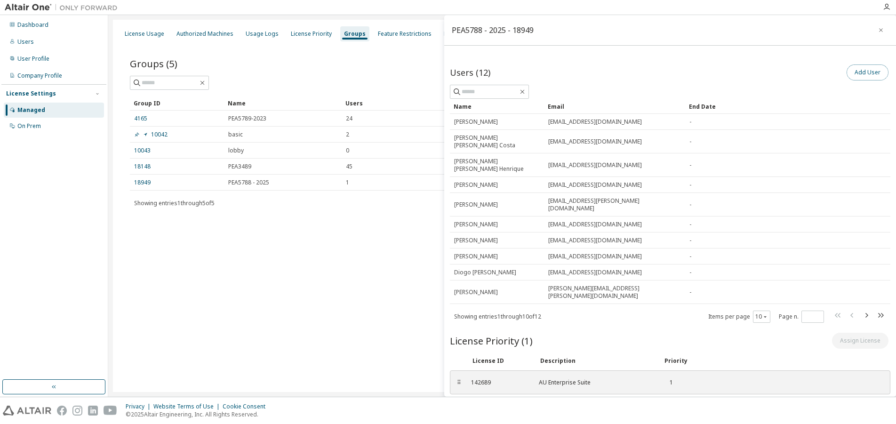
click at [851, 72] on button "Add User" at bounding box center [867, 72] width 42 height 16
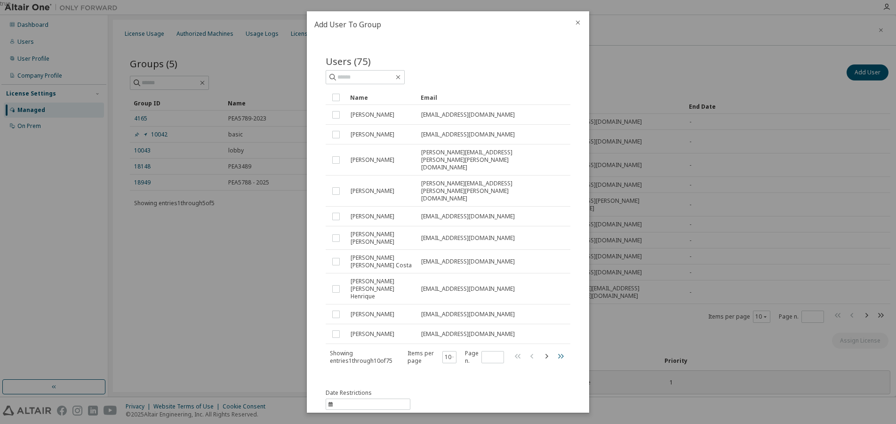
click at [557, 350] on icon "button" at bounding box center [560, 355] width 11 height 11
type input "*"
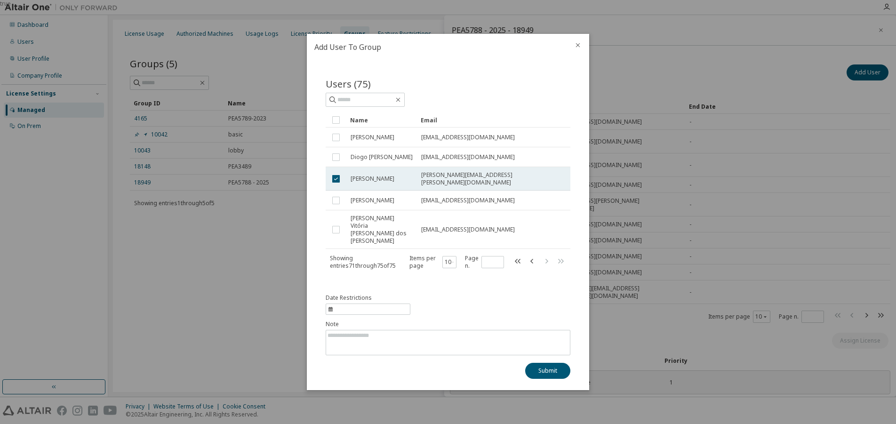
click at [333, 181] on td at bounding box center [336, 179] width 21 height 24
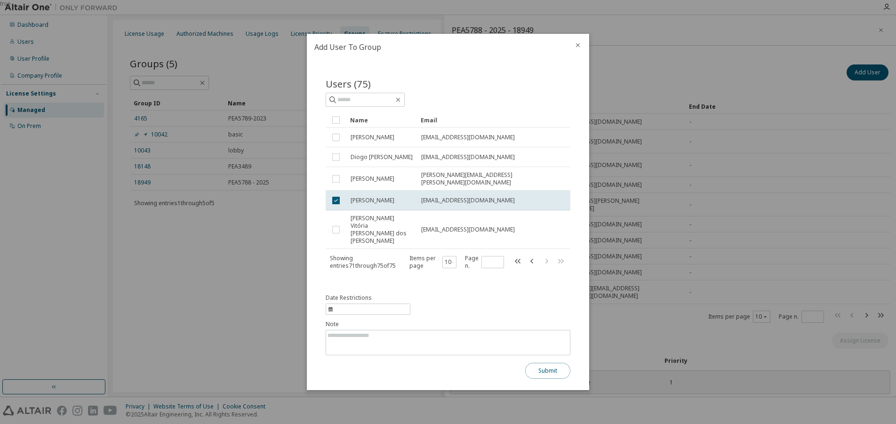
click at [551, 368] on button "Submit" at bounding box center [547, 371] width 45 height 16
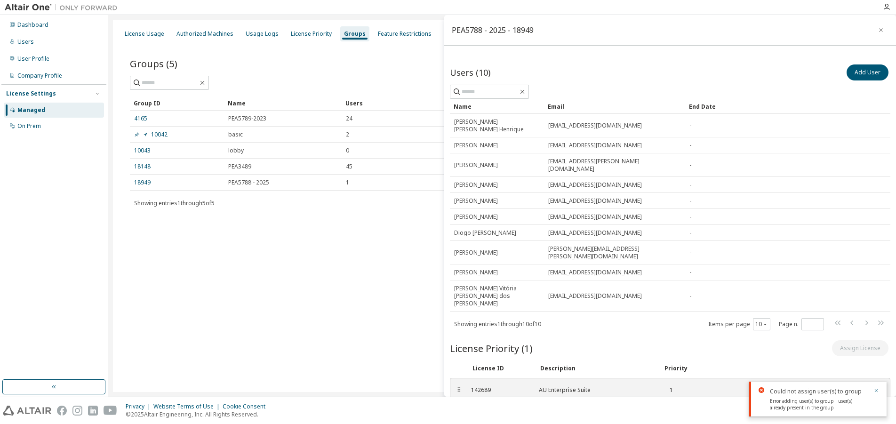
click at [874, 390] on icon "button" at bounding box center [876, 391] width 6 height 6
click at [859, 68] on button "Add User" at bounding box center [867, 72] width 42 height 16
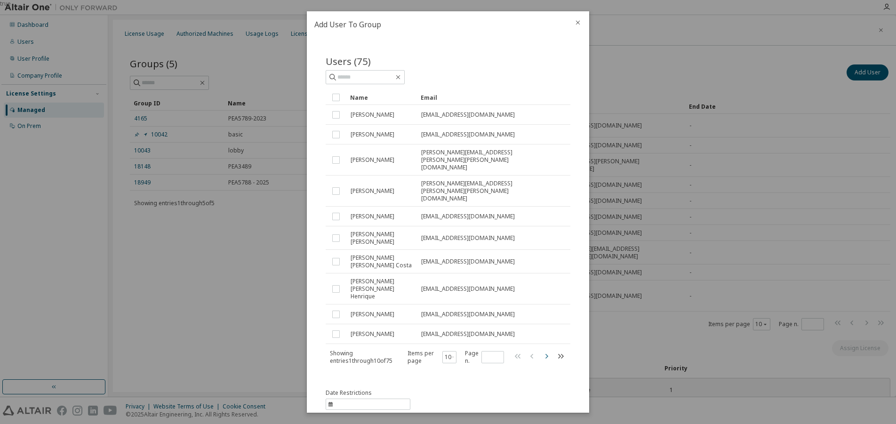
click at [543, 350] on icon "button" at bounding box center [546, 355] width 11 height 11
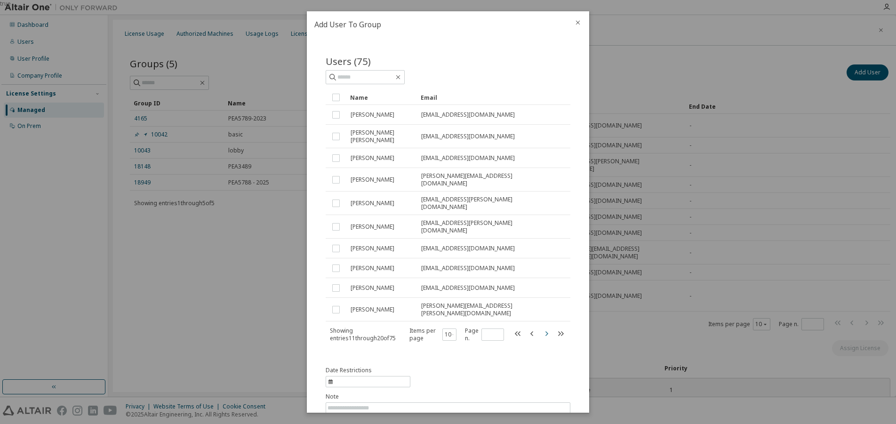
click at [543, 328] on icon "button" at bounding box center [546, 333] width 11 height 11
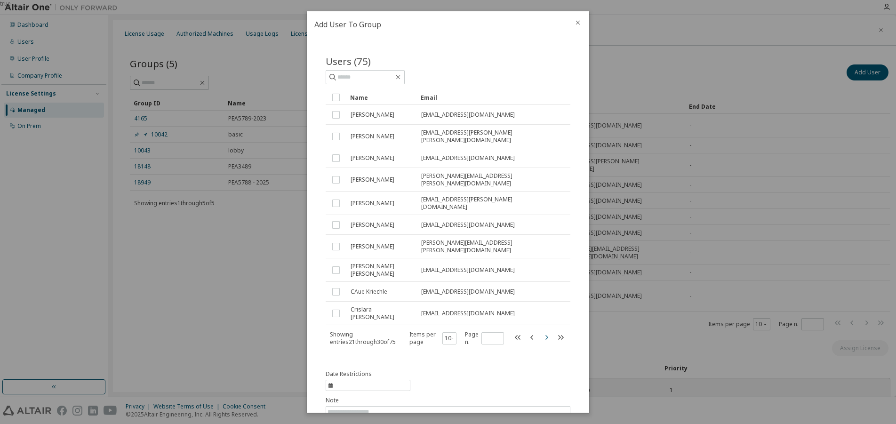
click at [541, 332] on icon "button" at bounding box center [546, 337] width 11 height 11
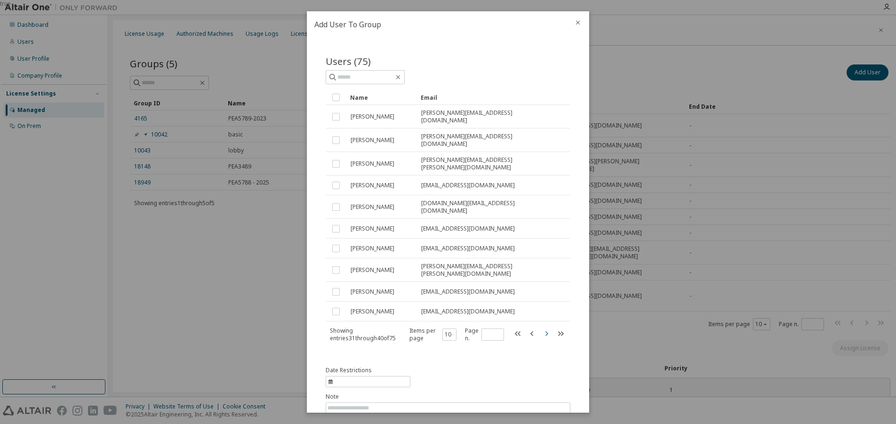
click at [541, 328] on icon "button" at bounding box center [546, 333] width 11 height 11
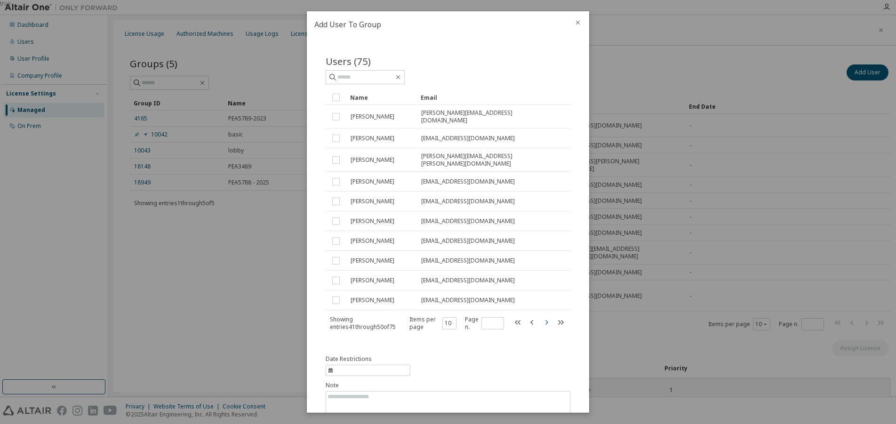
click at [541, 317] on icon "button" at bounding box center [546, 322] width 11 height 11
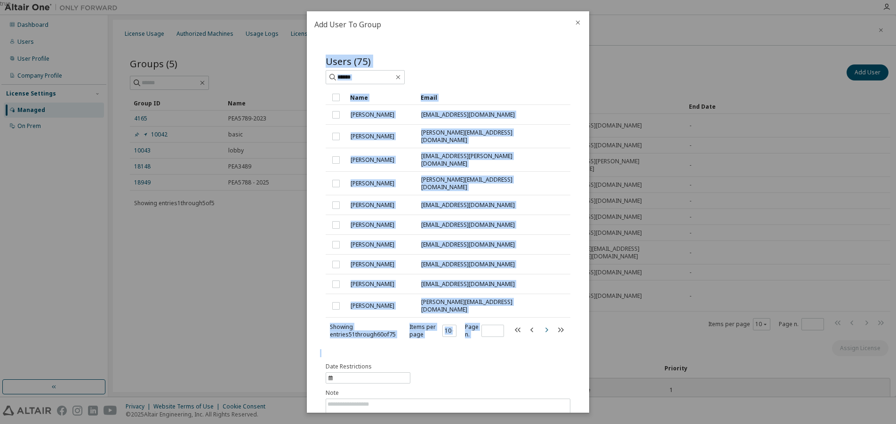
click at [541, 324] on icon "button" at bounding box center [546, 329] width 11 height 11
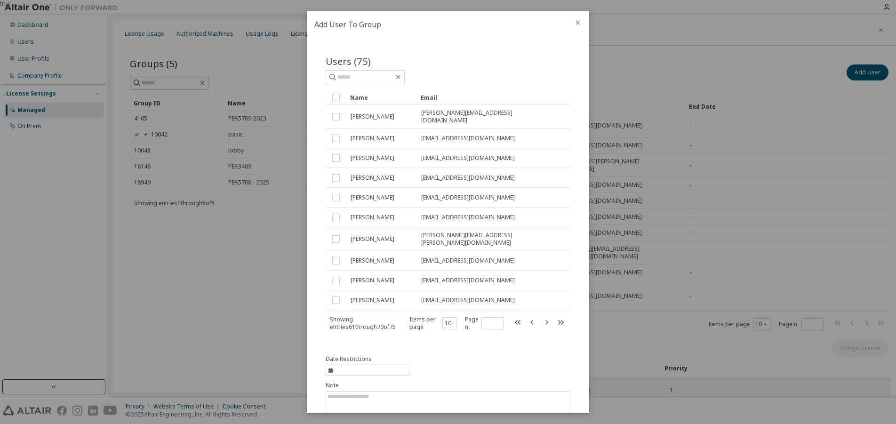
click at [541, 317] on icon "button" at bounding box center [546, 322] width 11 height 11
type input "*"
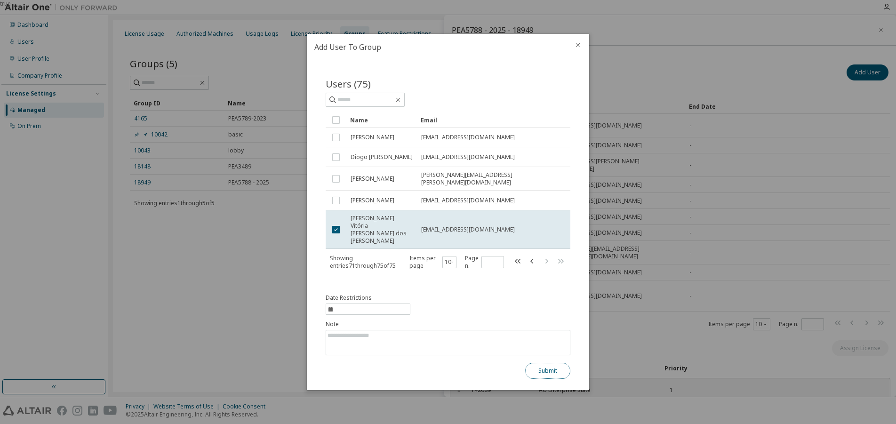
click at [552, 366] on button "Submit" at bounding box center [547, 371] width 45 height 16
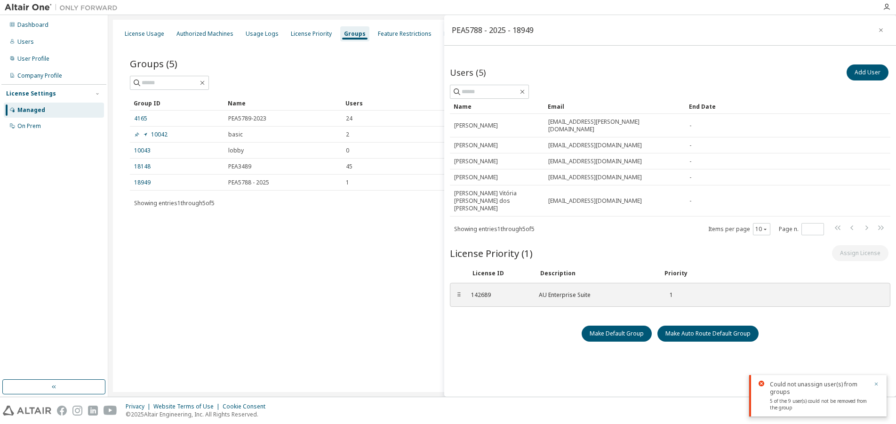
click at [876, 383] on icon "button" at bounding box center [875, 383] width 3 height 3
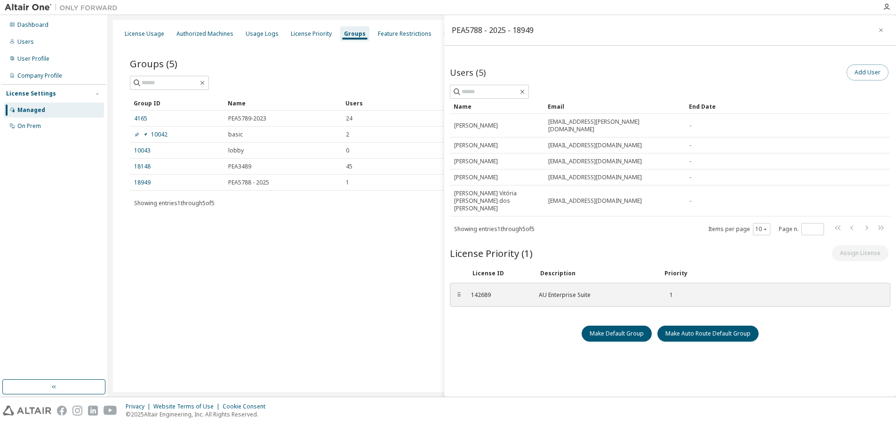
click at [859, 73] on button "Add User" at bounding box center [867, 72] width 42 height 16
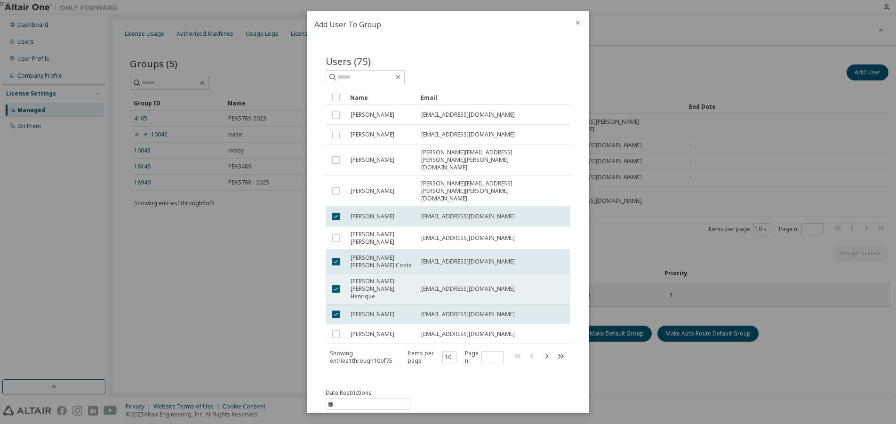
scroll to position [46, 0]
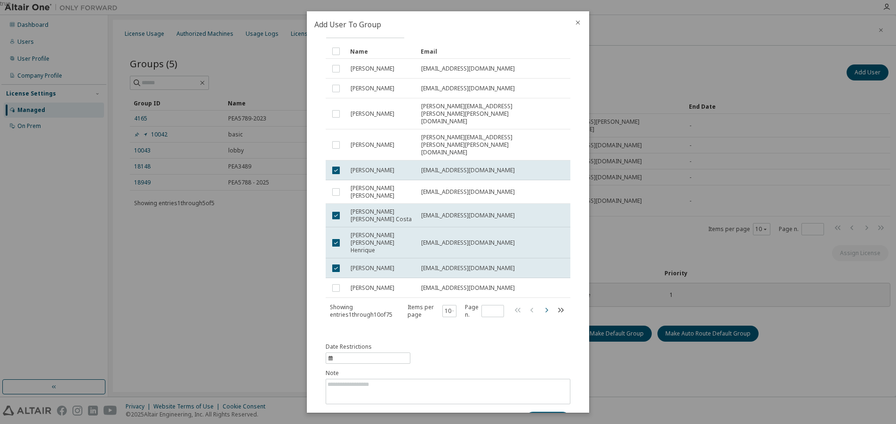
click at [545, 307] on icon "button" at bounding box center [546, 309] width 3 height 5
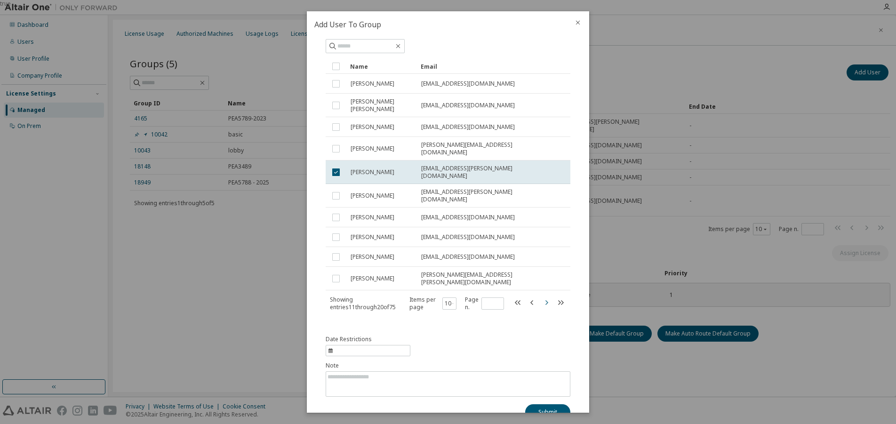
click at [543, 297] on icon "button" at bounding box center [546, 302] width 11 height 11
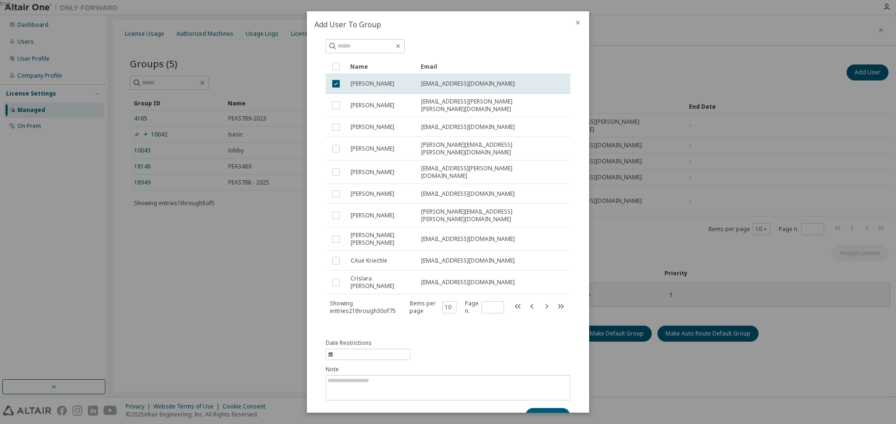
click at [545, 303] on icon "button" at bounding box center [546, 305] width 3 height 5
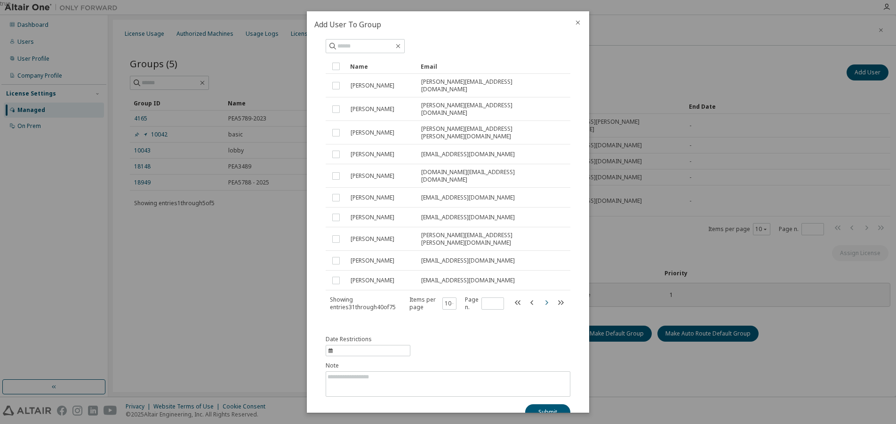
click at [541, 297] on icon "button" at bounding box center [546, 302] width 11 height 11
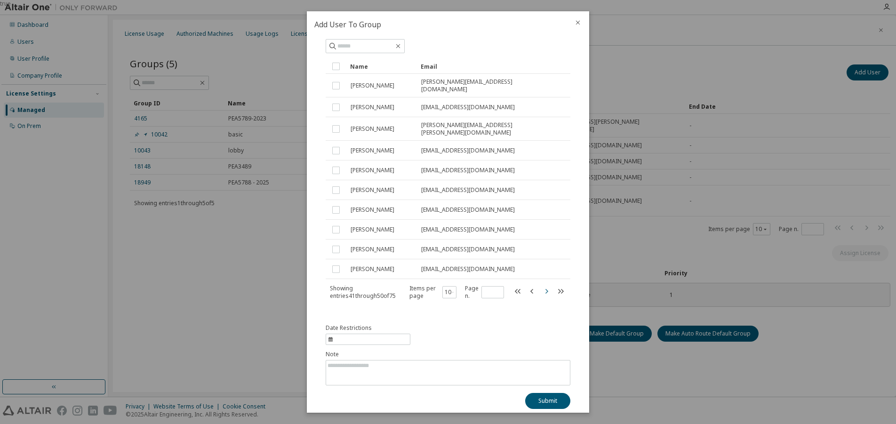
click at [542, 286] on icon "button" at bounding box center [546, 291] width 11 height 11
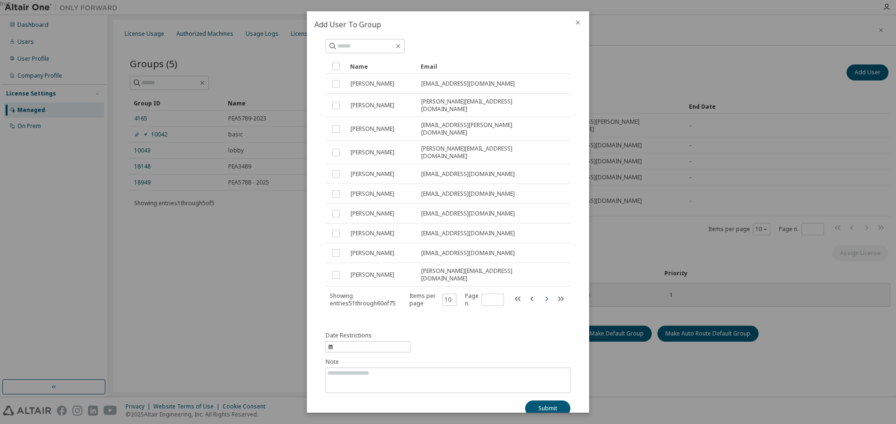
click at [542, 293] on icon "button" at bounding box center [546, 298] width 11 height 11
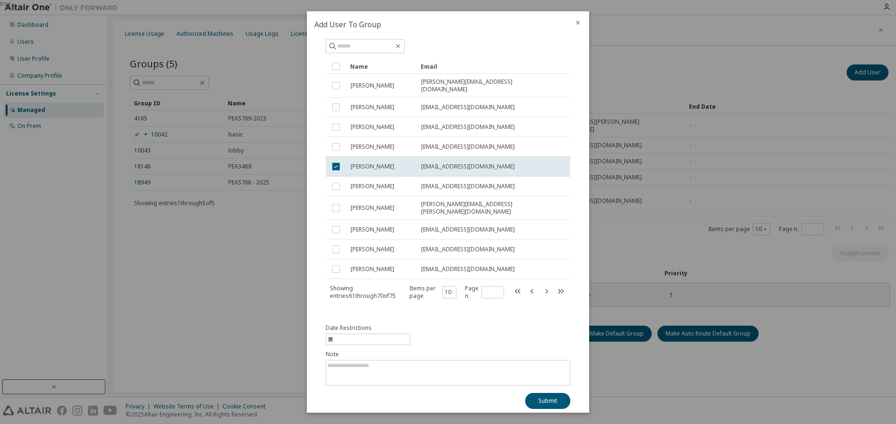
click at [545, 288] on icon "button" at bounding box center [546, 290] width 3 height 5
type input "*"
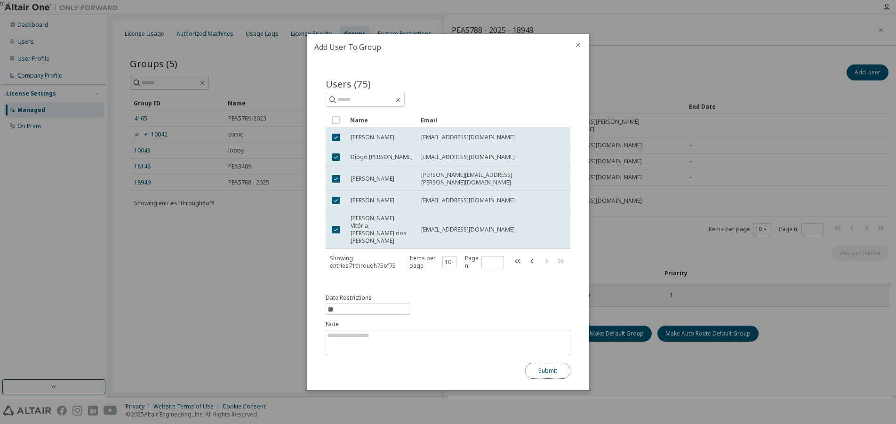
click at [540, 366] on button "Submit" at bounding box center [547, 371] width 45 height 16
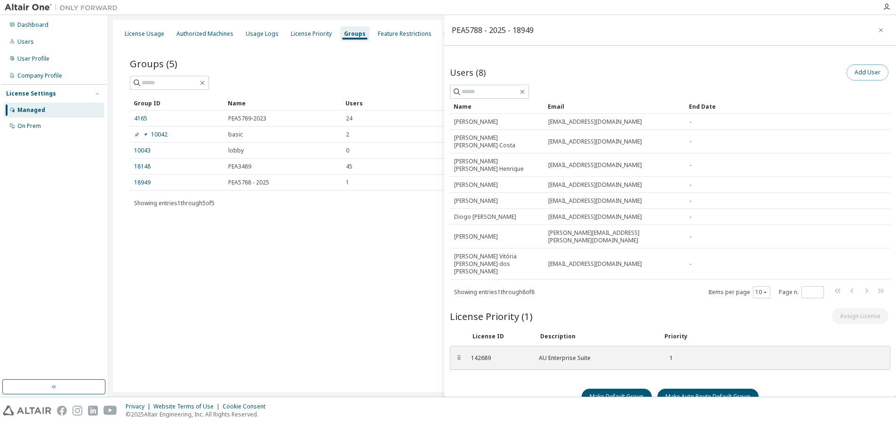
click at [859, 70] on button "Add User" at bounding box center [867, 72] width 42 height 16
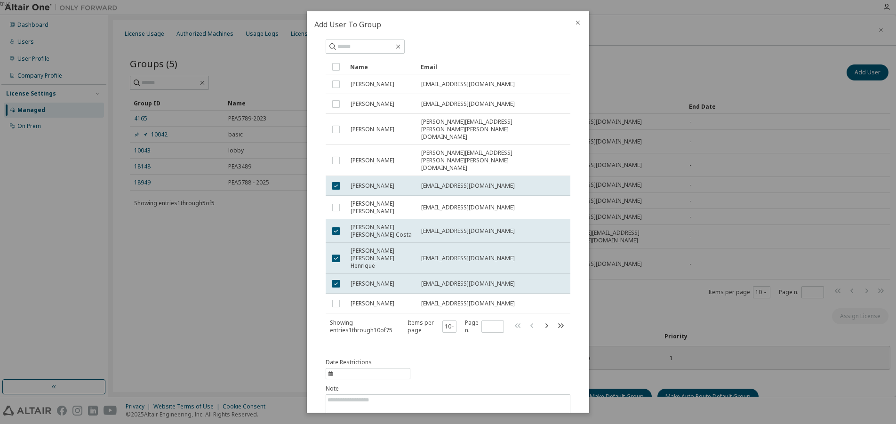
scroll to position [46, 0]
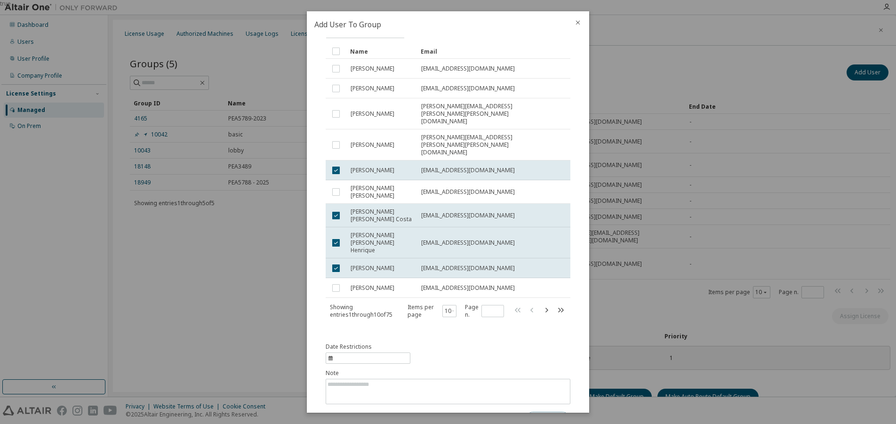
click at [536, 412] on button "Submit" at bounding box center [547, 420] width 45 height 16
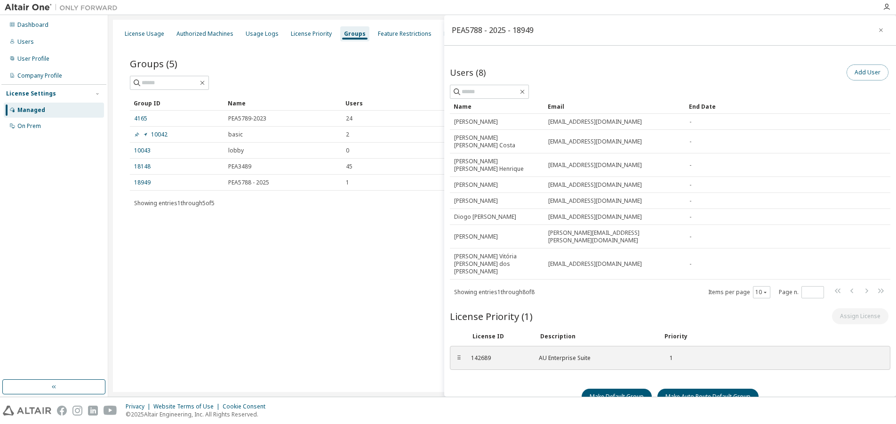
click at [855, 67] on button "Add User" at bounding box center [867, 72] width 42 height 16
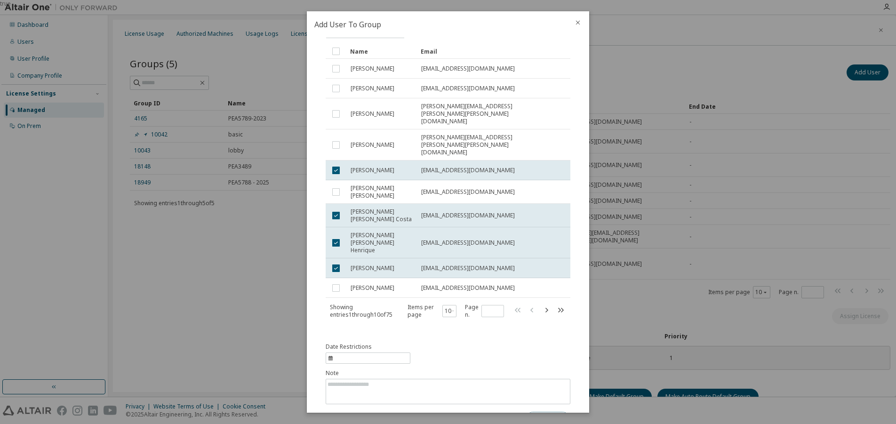
click at [549, 412] on button "Submit" at bounding box center [547, 420] width 45 height 16
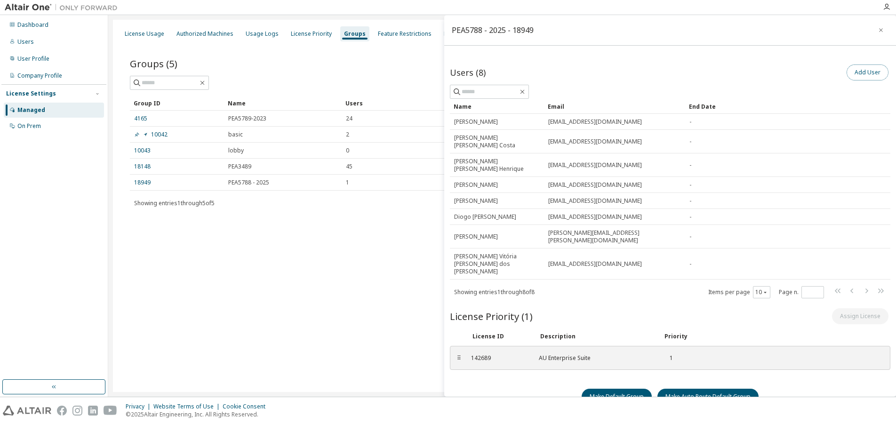
click at [863, 74] on button "Add User" at bounding box center [867, 72] width 42 height 16
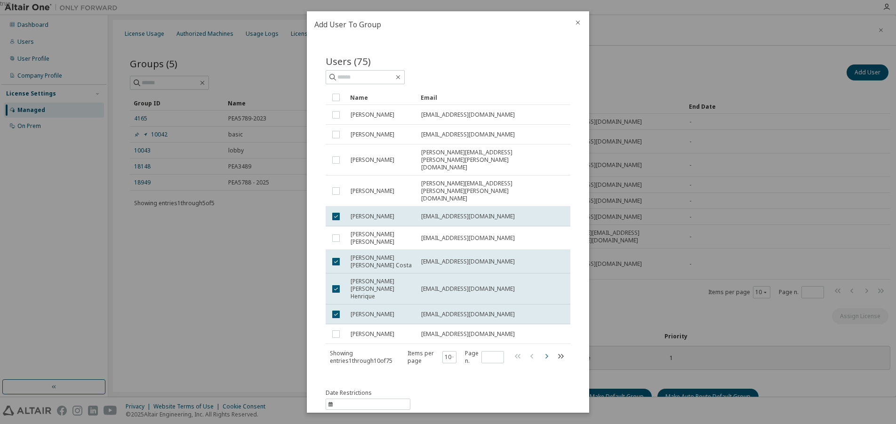
click at [545, 353] on icon "button" at bounding box center [546, 355] width 3 height 5
type input "*"
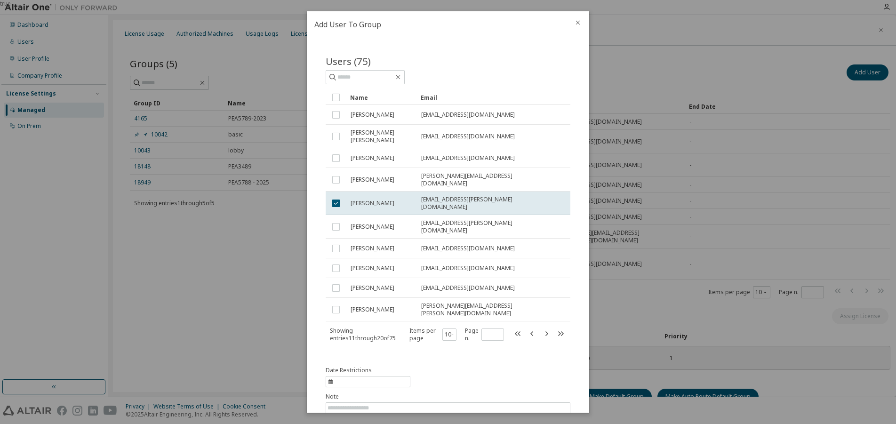
scroll to position [31, 0]
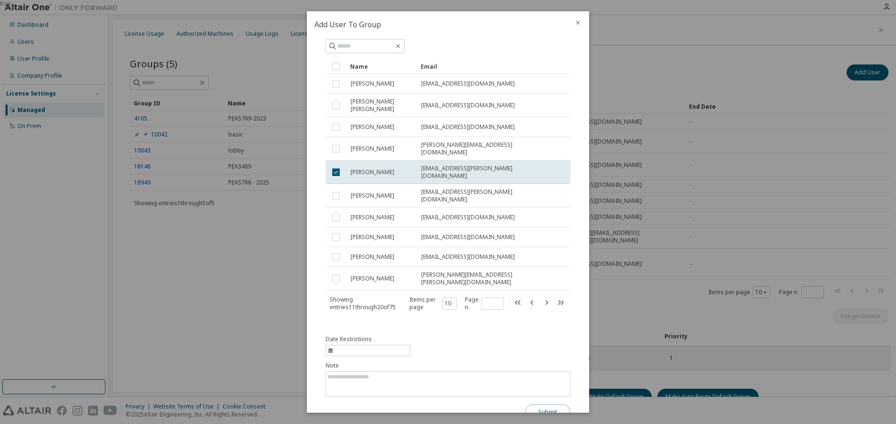
click at [544, 404] on button "Submit" at bounding box center [547, 412] width 45 height 16
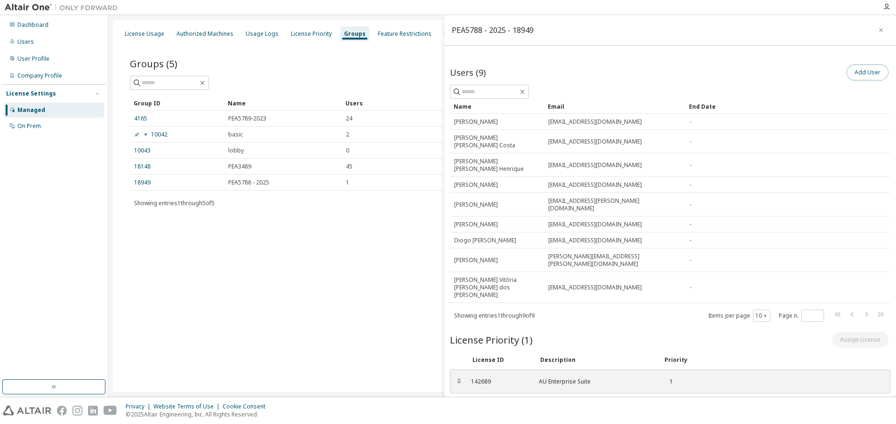
click at [863, 73] on button "Add User" at bounding box center [867, 72] width 42 height 16
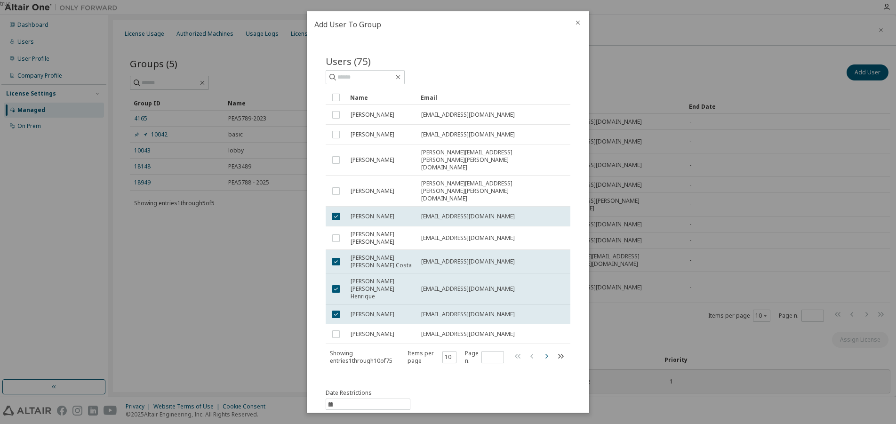
click at [543, 350] on icon "button" at bounding box center [546, 355] width 11 height 11
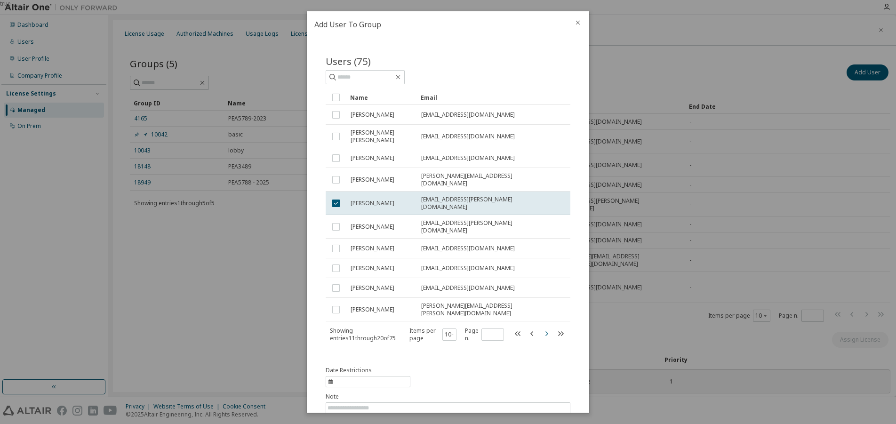
click at [543, 332] on div "Users (75) Clear Load Save Save As Field Operator Value Select filter Select op…" at bounding box center [447, 204] width 267 height 323
click at [541, 328] on icon "button" at bounding box center [546, 333] width 11 height 11
type input "*"
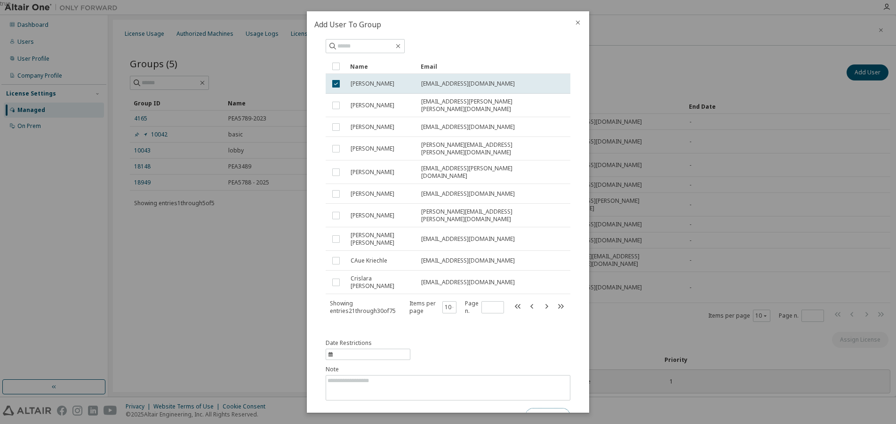
click at [542, 408] on button "Submit" at bounding box center [547, 416] width 45 height 16
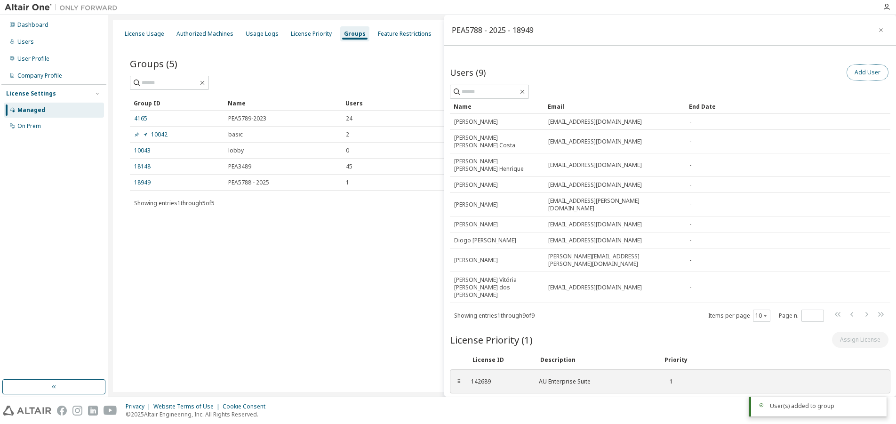
click at [851, 72] on button "Add User" at bounding box center [867, 72] width 42 height 16
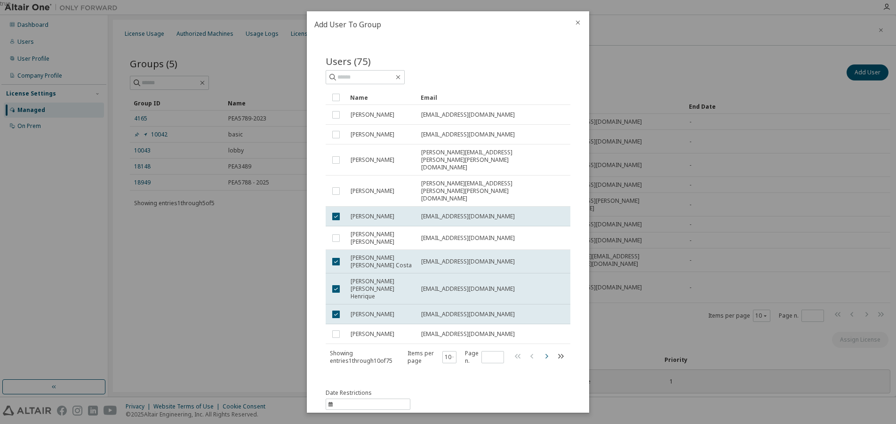
click at [543, 350] on icon "button" at bounding box center [546, 355] width 11 height 11
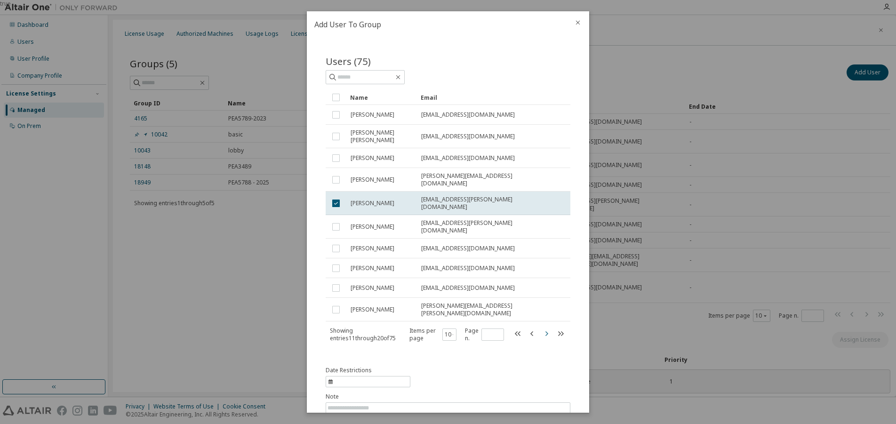
click at [543, 329] on div "Users (75) Clear Load Save Save As Field Operator Value Select filter Select op…" at bounding box center [447, 204] width 267 height 323
click at [543, 328] on icon "button" at bounding box center [546, 333] width 11 height 11
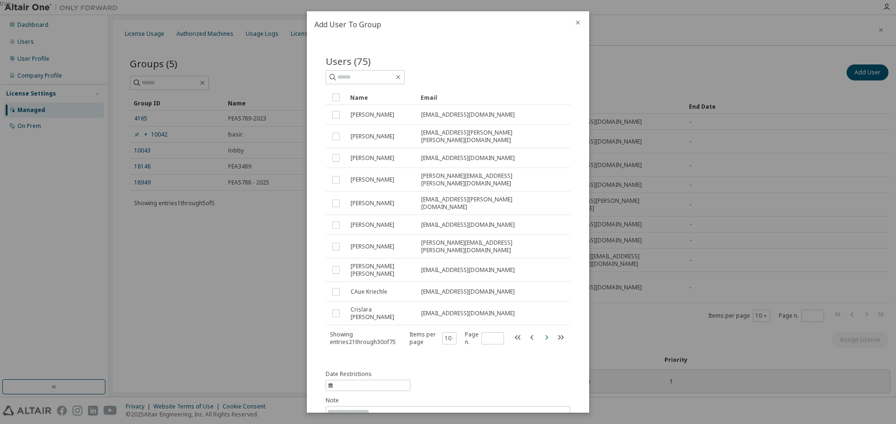
click at [541, 332] on icon "button" at bounding box center [546, 337] width 11 height 11
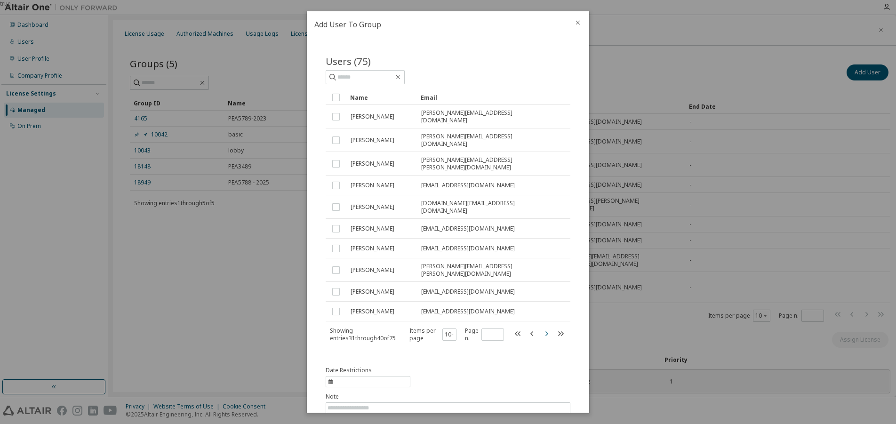
click at [542, 328] on icon "button" at bounding box center [546, 333] width 11 height 11
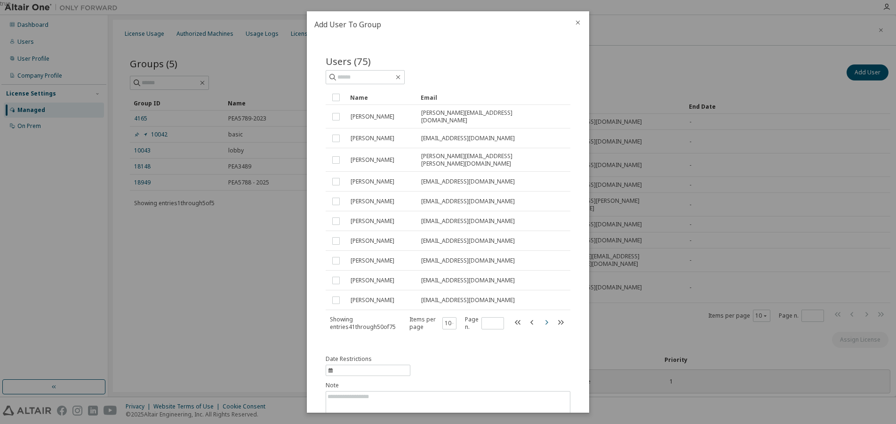
click at [545, 319] on icon "button" at bounding box center [546, 321] width 3 height 5
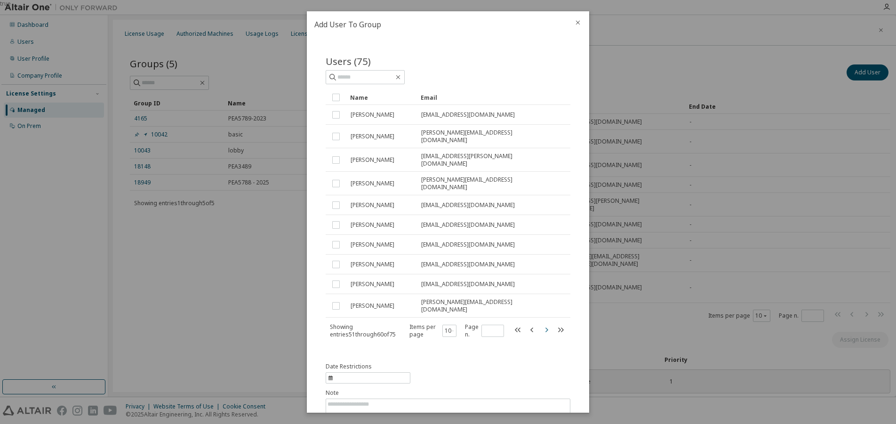
click at [545, 327] on icon "button" at bounding box center [546, 329] width 3 height 5
type input "*"
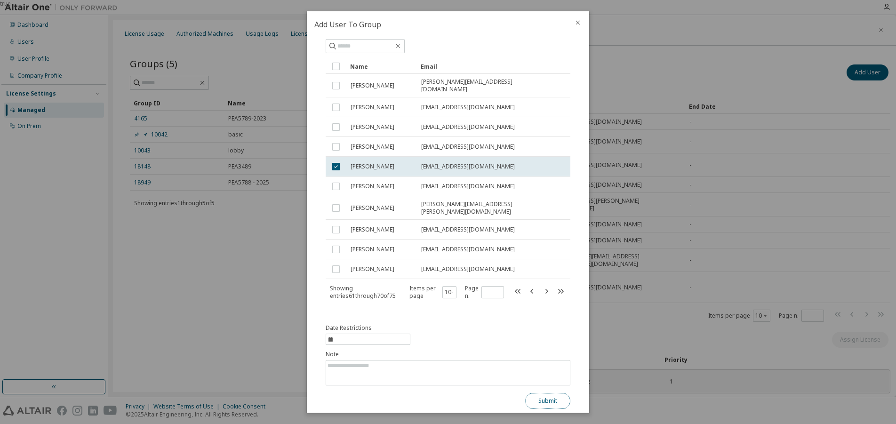
click at [537, 393] on button "Submit" at bounding box center [547, 401] width 45 height 16
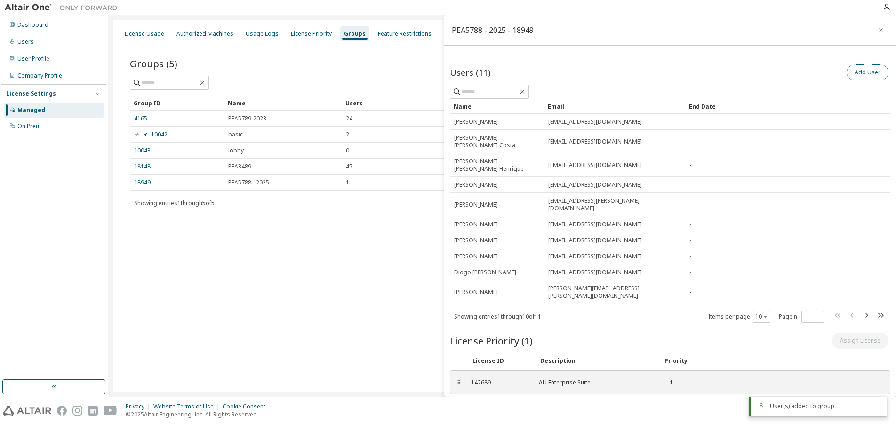
click at [860, 72] on button "Add User" at bounding box center [867, 72] width 42 height 16
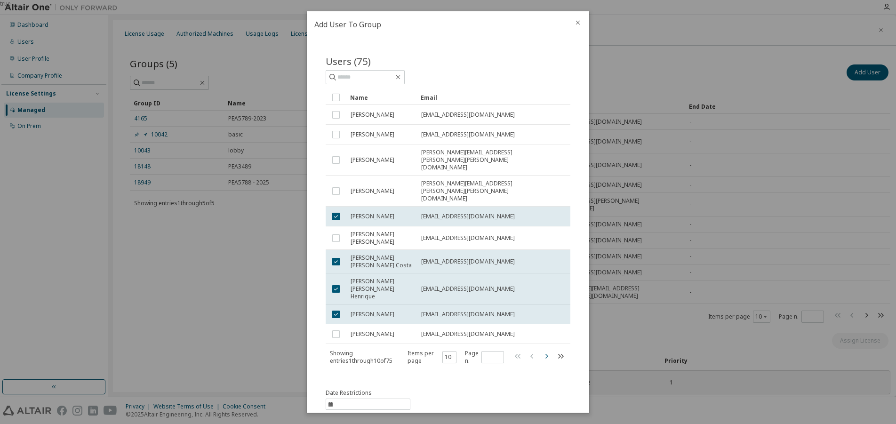
click at [541, 350] on icon "button" at bounding box center [546, 355] width 11 height 11
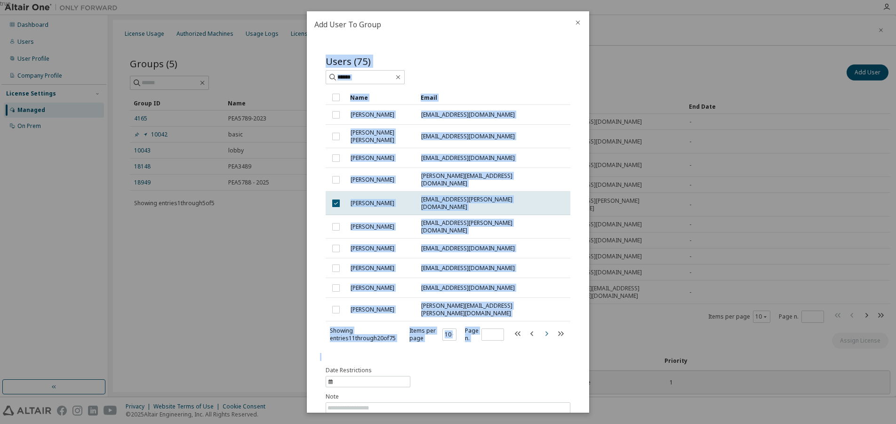
click at [540, 329] on div "Users (75) Clear Load Save Save As Field Operator Value Select filter Select op…" at bounding box center [447, 204] width 267 height 323
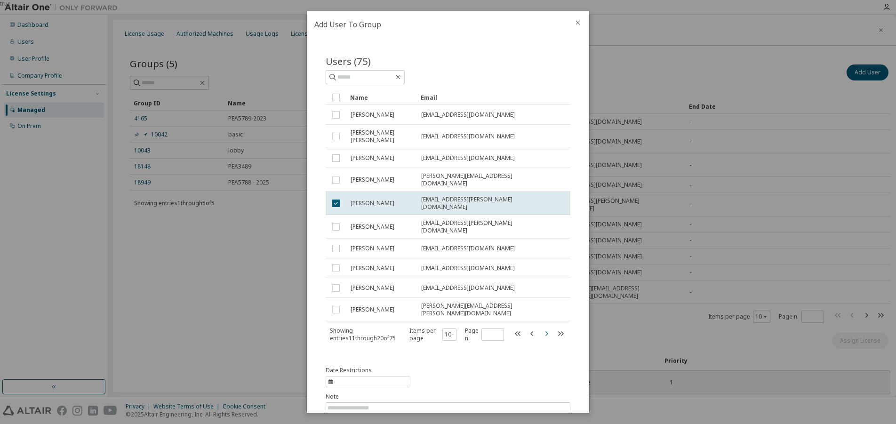
click at [543, 328] on icon "button" at bounding box center [546, 333] width 11 height 11
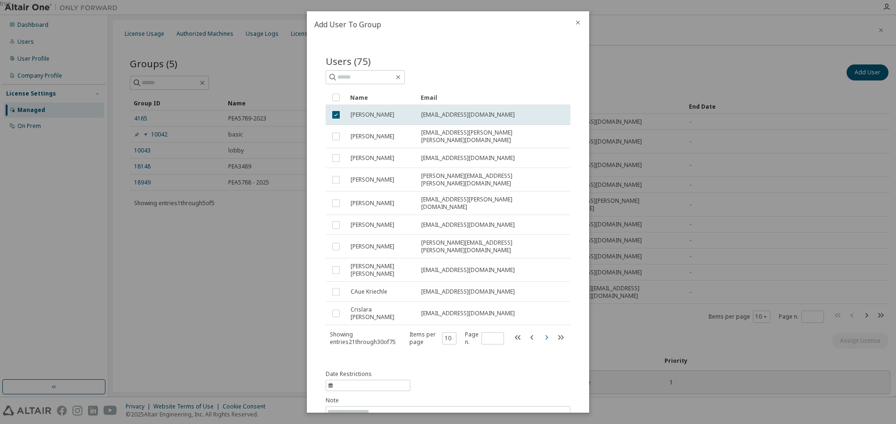
click at [545, 334] on icon "button" at bounding box center [546, 336] width 3 height 5
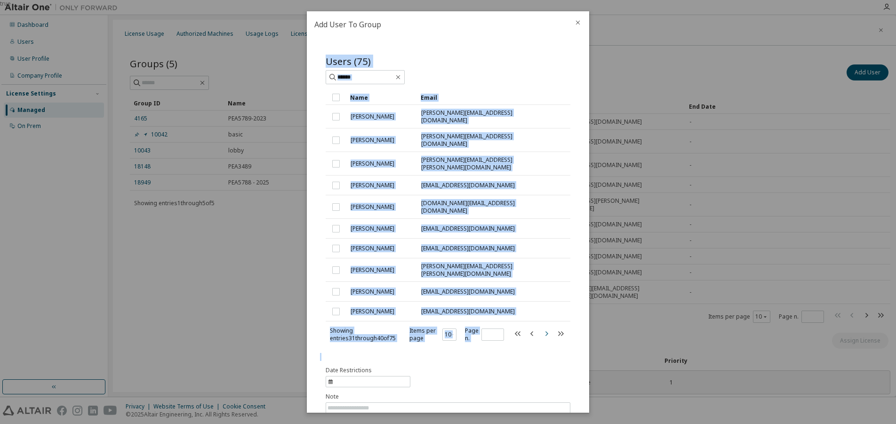
click at [545, 331] on icon "button" at bounding box center [546, 333] width 3 height 5
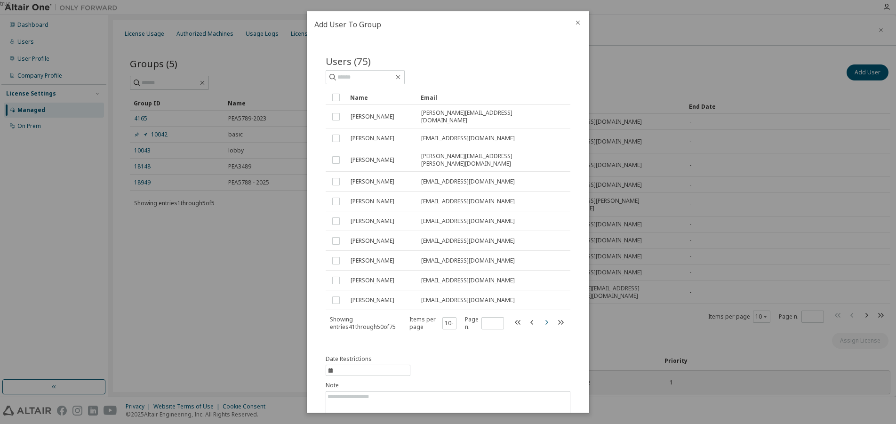
click at [545, 319] on icon "button" at bounding box center [546, 321] width 3 height 5
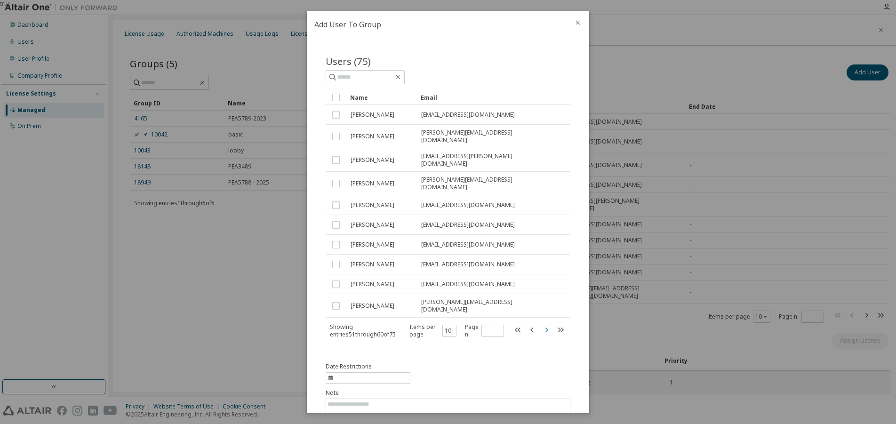
click at [545, 327] on icon "button" at bounding box center [546, 329] width 3 height 5
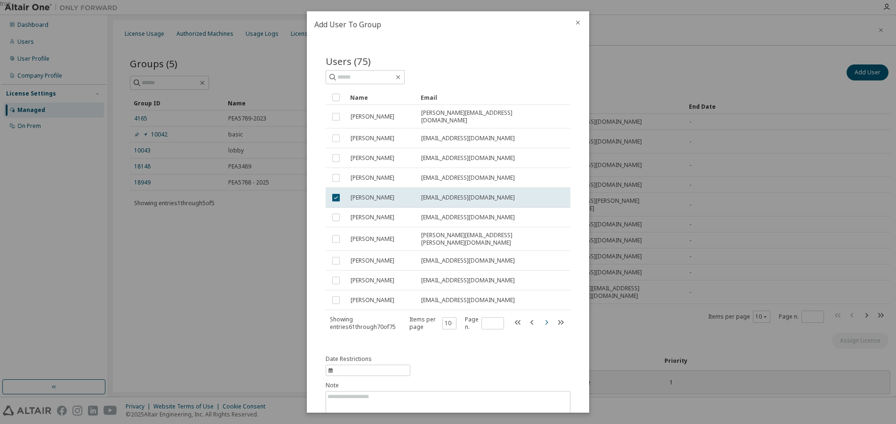
click at [545, 319] on icon "button" at bounding box center [546, 321] width 3 height 5
type input "*"
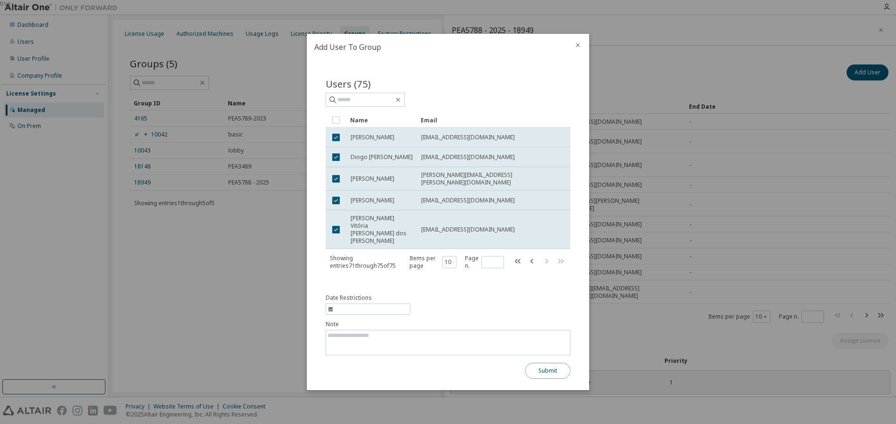
click at [540, 369] on button "Submit" at bounding box center [547, 371] width 45 height 16
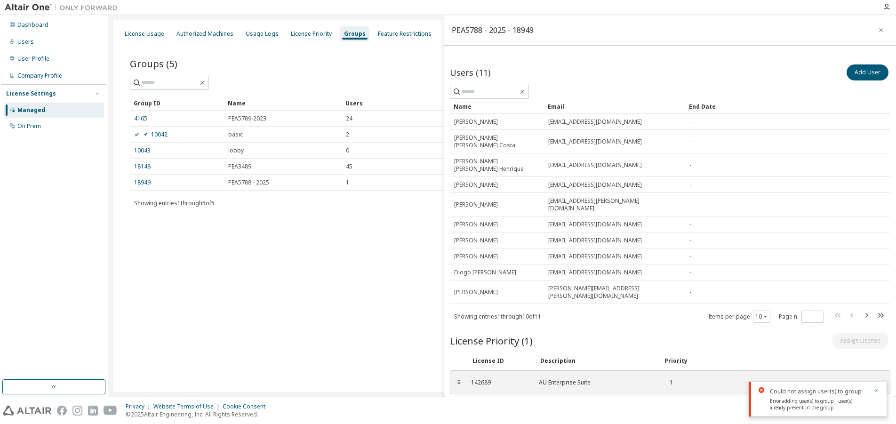
click at [875, 390] on icon "button" at bounding box center [875, 390] width 3 height 3
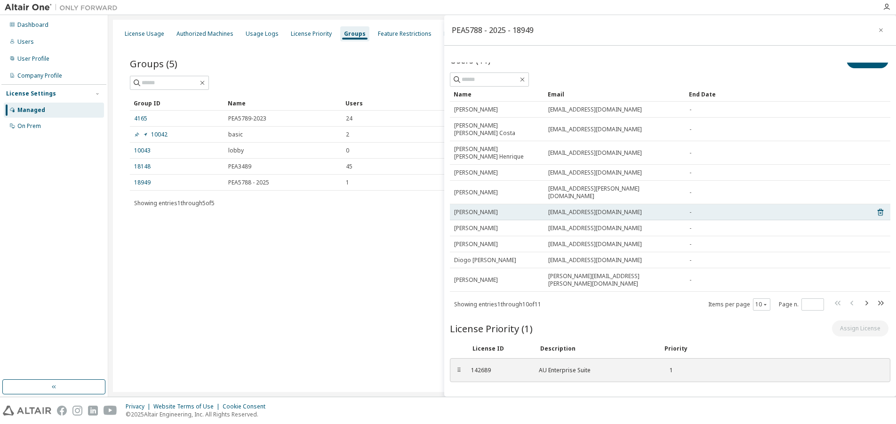
scroll to position [5, 0]
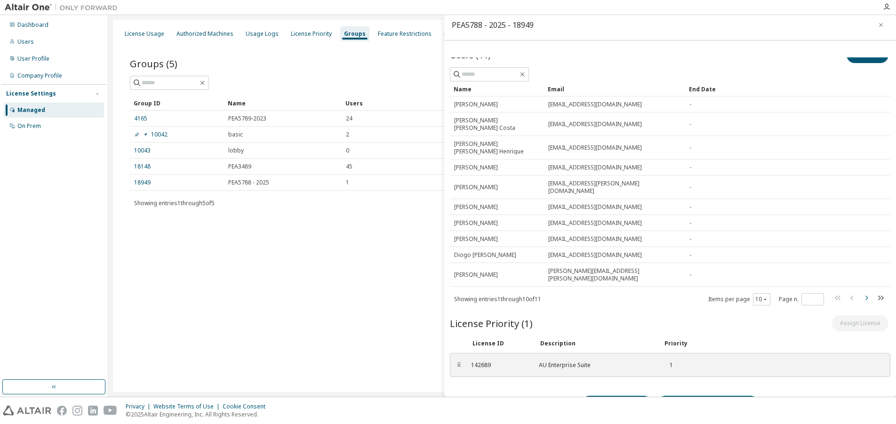
click at [865, 295] on icon "button" at bounding box center [866, 297] width 3 height 5
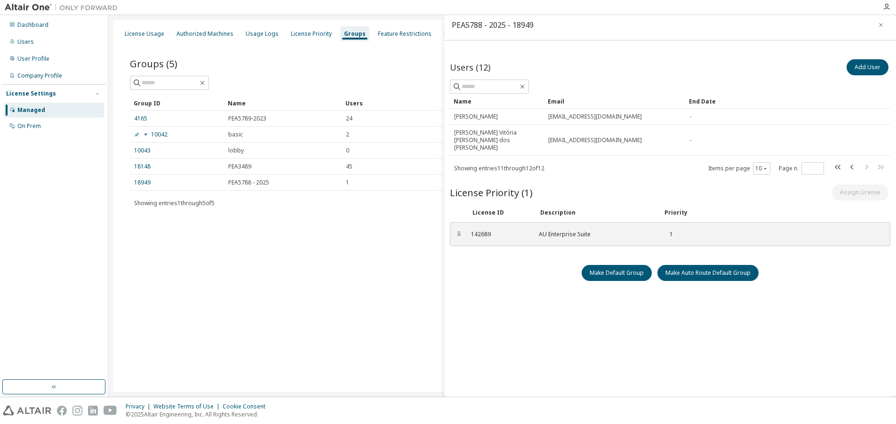
scroll to position [0, 0]
click at [850, 165] on icon "button" at bounding box center [851, 167] width 3 height 5
type input "*"
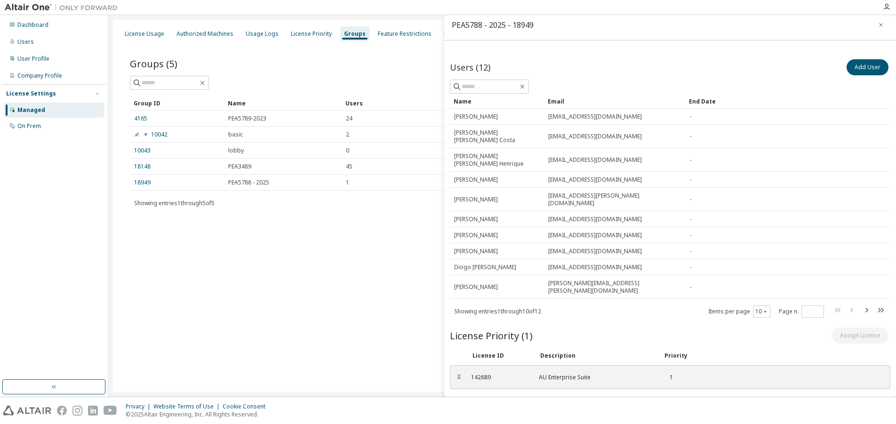
click at [877, 24] on icon "button" at bounding box center [880, 25] width 7 height 8
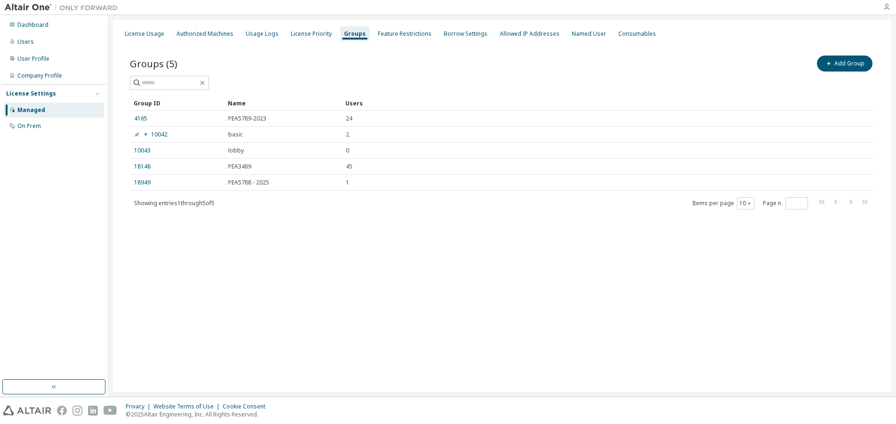
click at [886, 8] on icon "button" at bounding box center [886, 7] width 8 height 8
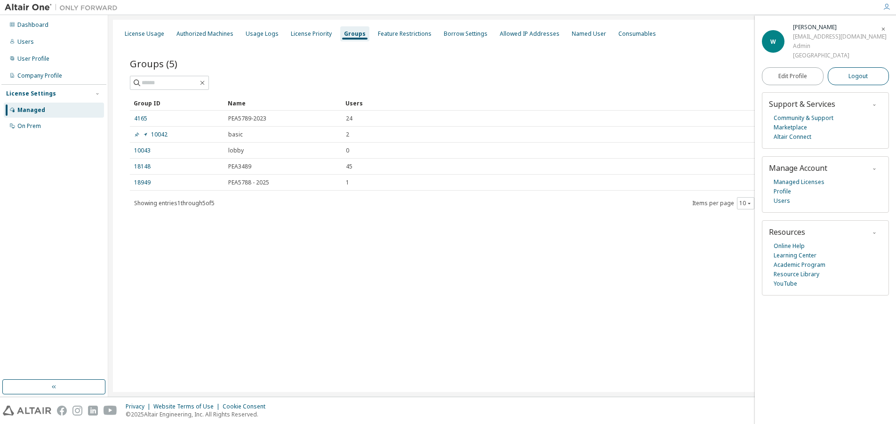
click at [861, 81] on span "Logout" at bounding box center [857, 76] width 19 height 9
